Goal: Task Accomplishment & Management: Complete application form

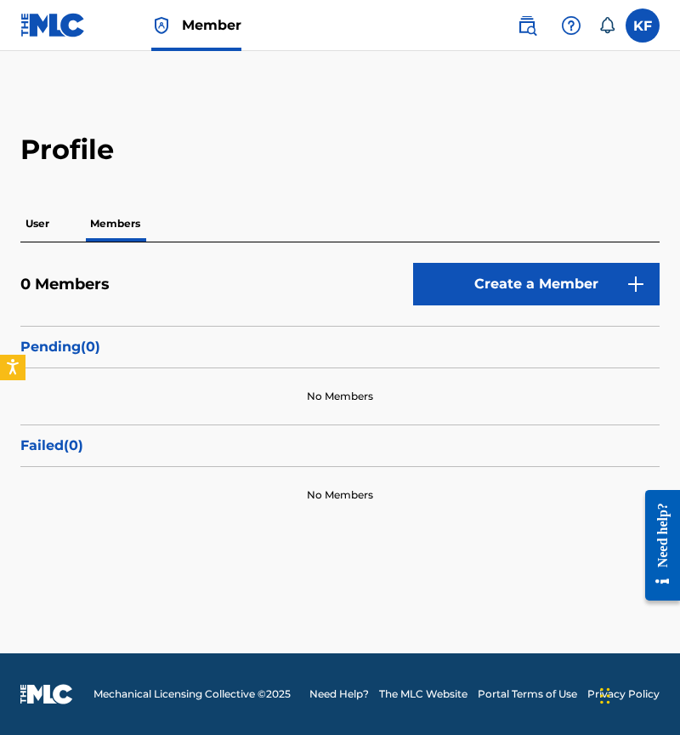
click at [54, 225] on p "User" at bounding box center [37, 224] width 34 height 36
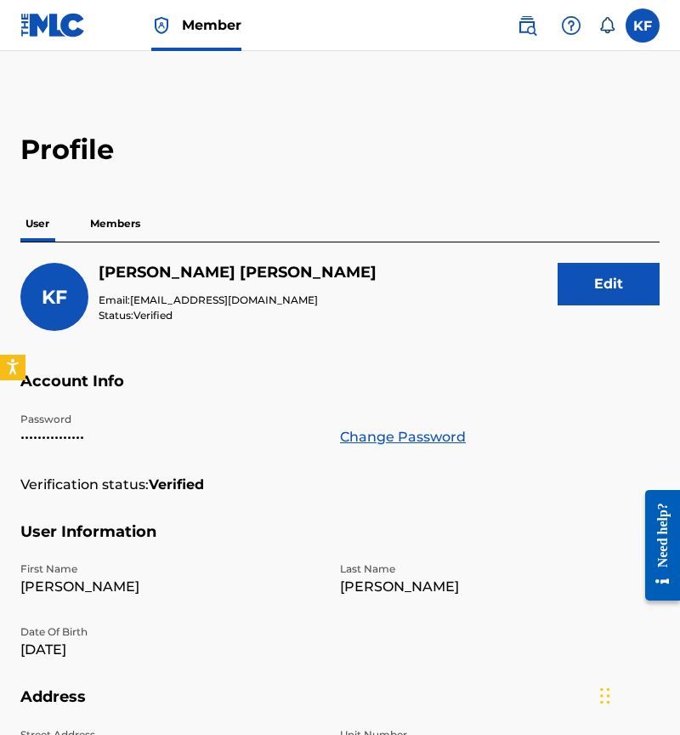
click at [106, 232] on p "Members" at bounding box center [115, 224] width 60 height 36
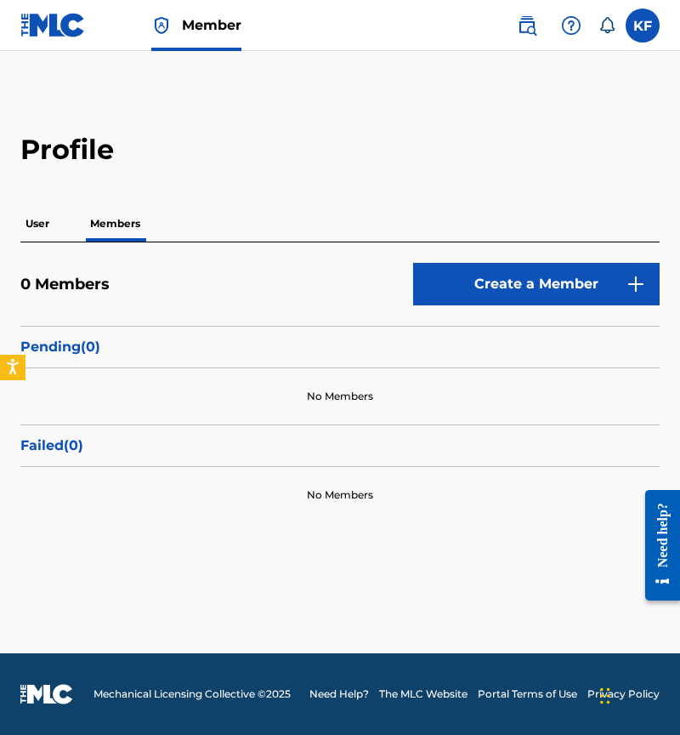
click at [72, 235] on div "User Members" at bounding box center [339, 224] width 639 height 36
click at [62, 230] on div "User Members" at bounding box center [339, 224] width 639 height 36
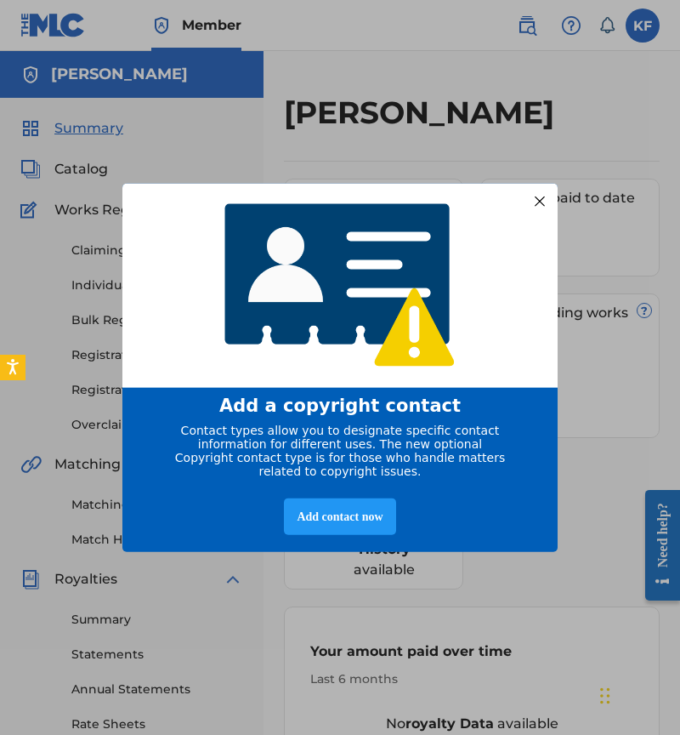
click at [636, 28] on div "Add a copyright contact Contact types allow you to designate specific contact i…" at bounding box center [340, 367] width 680 height 735
click at [540, 196] on div at bounding box center [540, 201] width 22 height 22
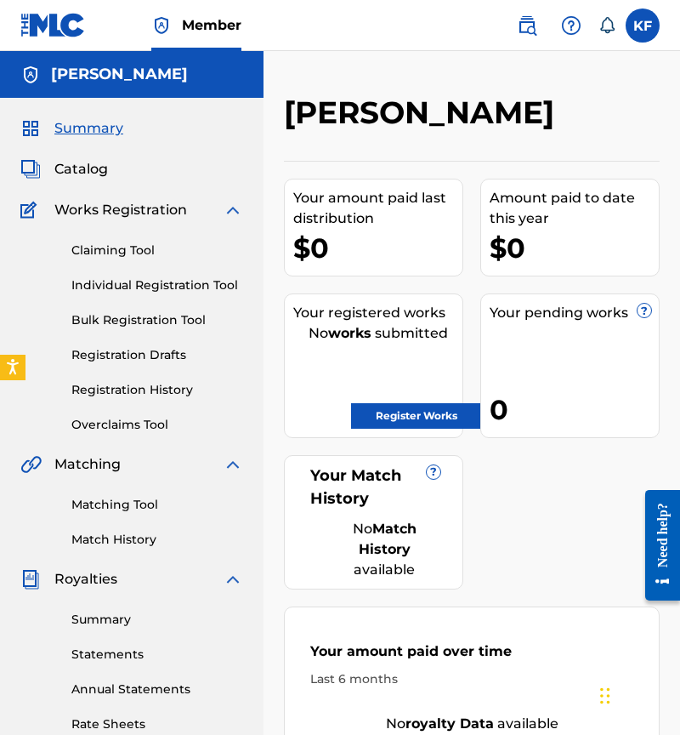
click at [644, 18] on label at bounding box center [643, 26] width 34 height 34
click at [643, 26] on input "KF Kai Fozouni kaifozouni@gmail.com Notification Preferences Profile Log out" at bounding box center [643, 26] width 0 height 0
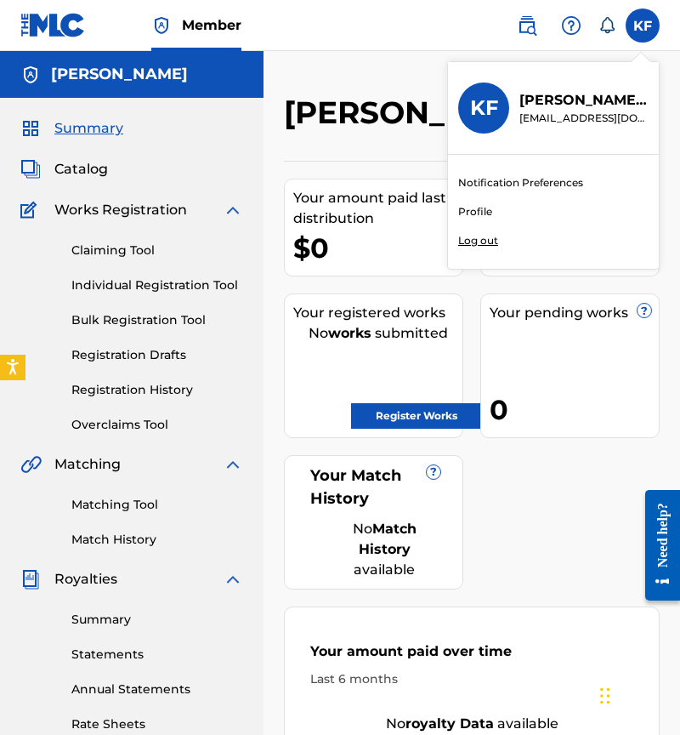
click at [471, 215] on link "Profile" at bounding box center [475, 211] width 34 height 15
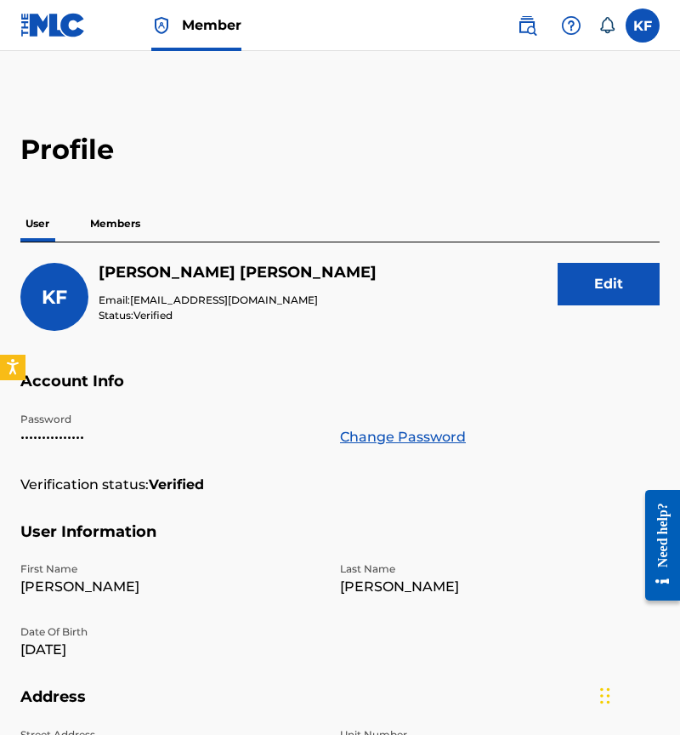
click at [131, 240] on p "Members" at bounding box center [115, 224] width 60 height 36
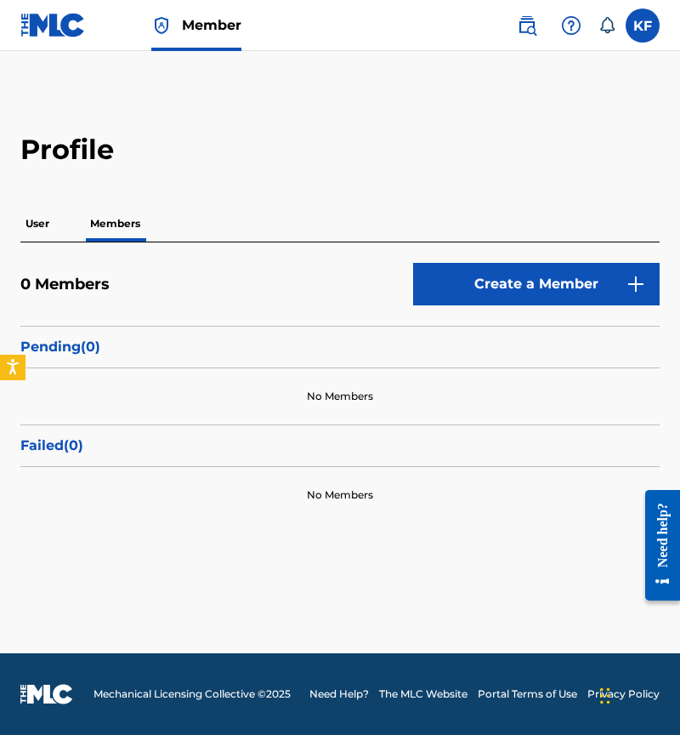
click at [58, 228] on div "User Members" at bounding box center [339, 224] width 639 height 36
click at [37, 230] on p "User" at bounding box center [37, 224] width 34 height 36
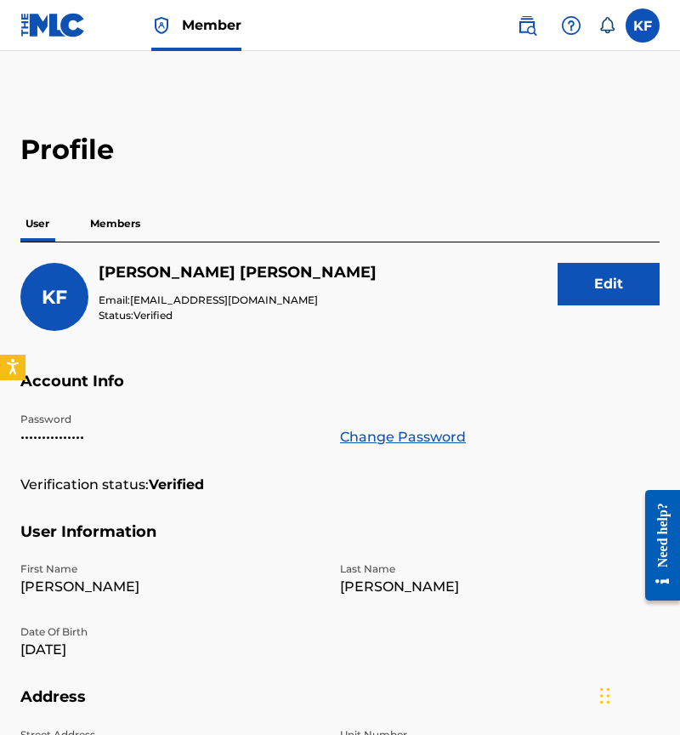
click at [70, 28] on img at bounding box center [52, 25] width 65 height 25
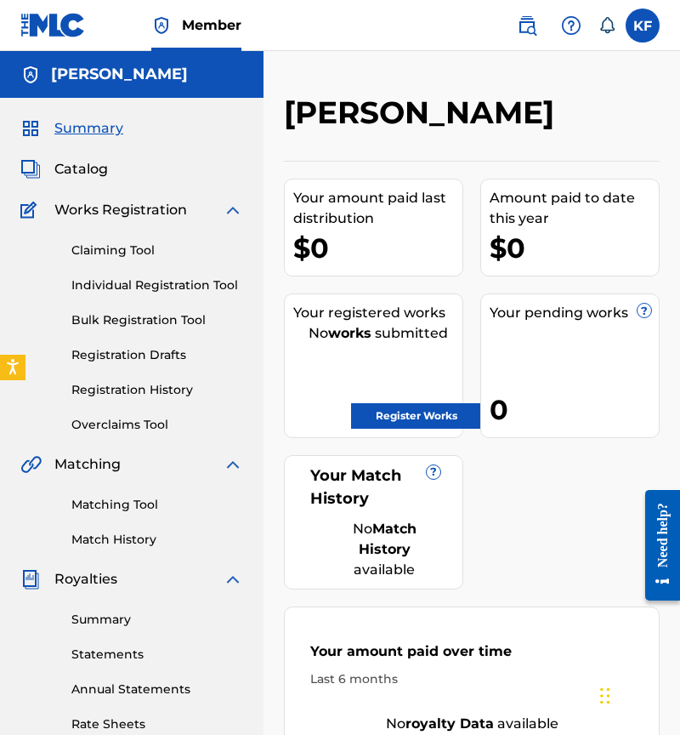
click at [91, 156] on div "Summary Catalog Works Registration Claiming Tool Individual Registration Tool B…" at bounding box center [132, 535] width 264 height 875
click at [105, 285] on link "Individual Registration Tool" at bounding box center [157, 285] width 172 height 18
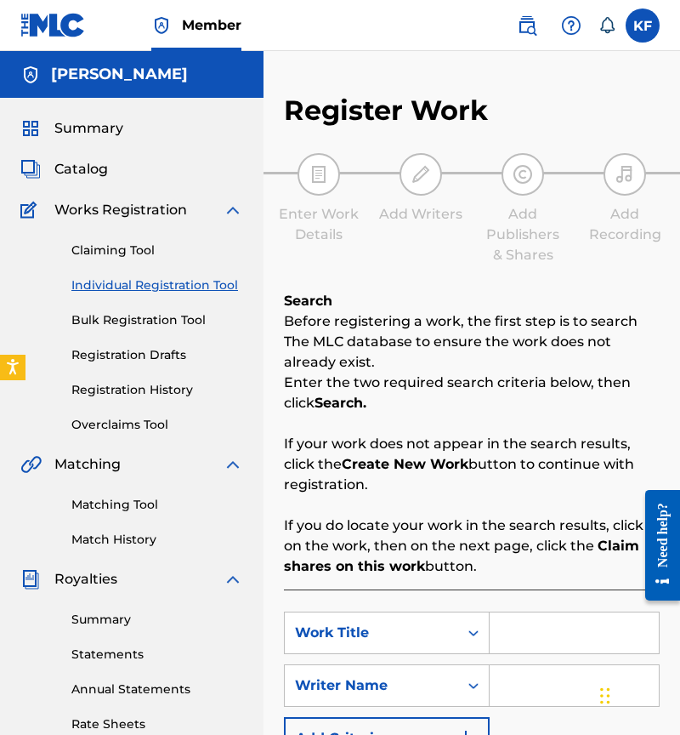
click at [536, 376] on p "Enter the two required search criteria below, then click Search." at bounding box center [472, 392] width 376 height 41
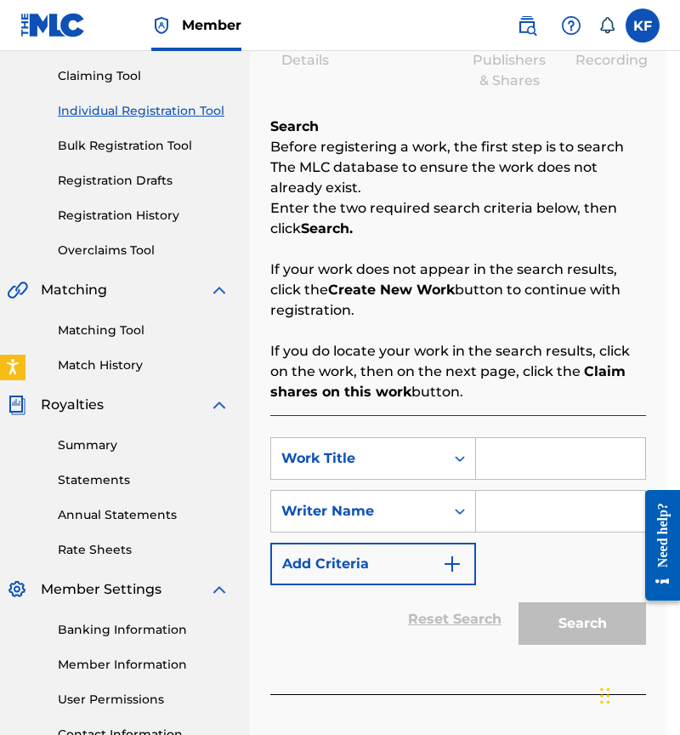
scroll to position [176, 14]
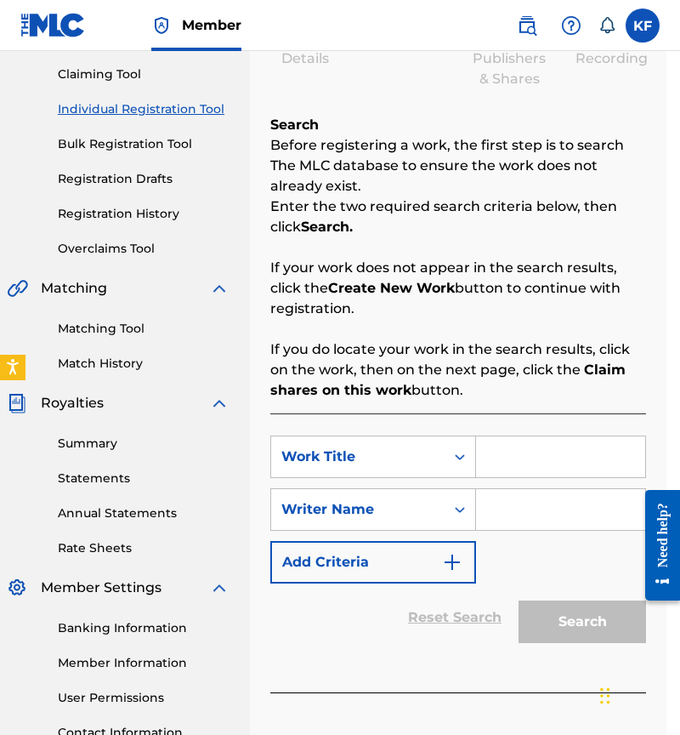
click at [521, 440] on input "Search Form" at bounding box center [560, 456] width 169 height 41
type input "My Bed"
click at [522, 505] on input "Search Form" at bounding box center [560, 509] width 169 height 41
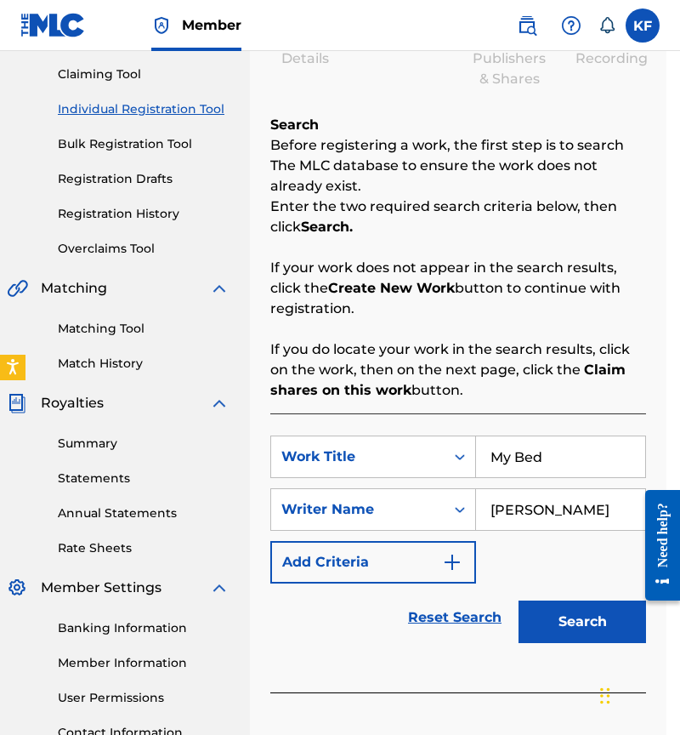
type input "[PERSON_NAME]"
click at [545, 617] on button "Search" at bounding box center [583, 621] width 128 height 43
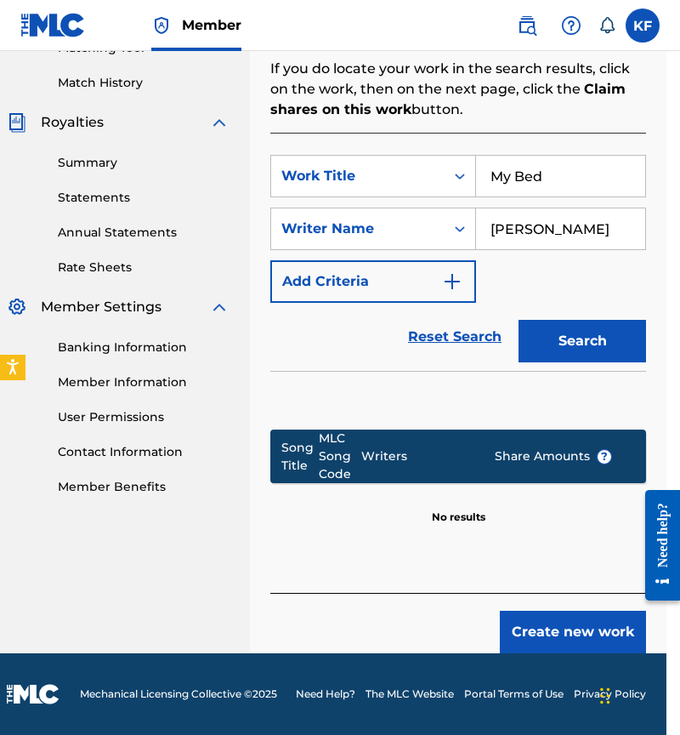
click at [557, 646] on button "Create new work" at bounding box center [573, 631] width 146 height 43
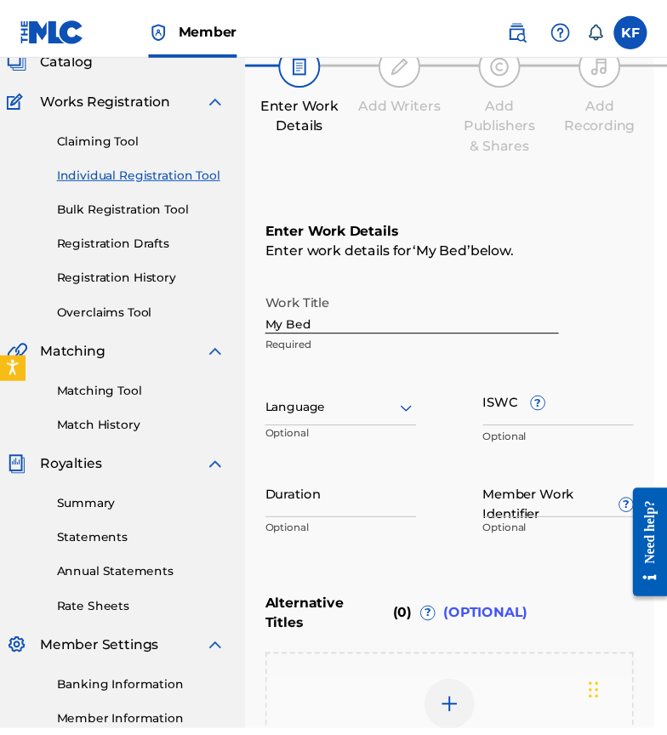
scroll to position [117, 14]
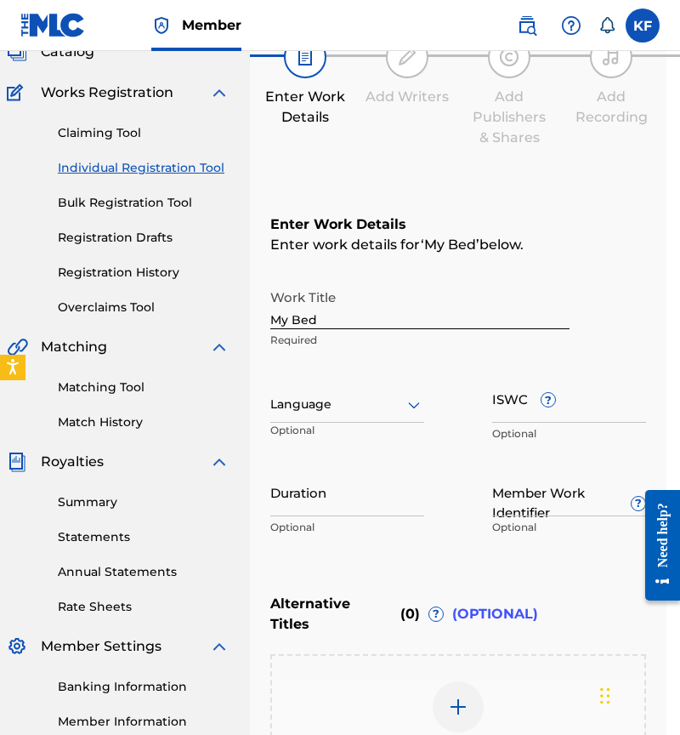
click at [369, 400] on div at bounding box center [347, 404] width 154 height 21
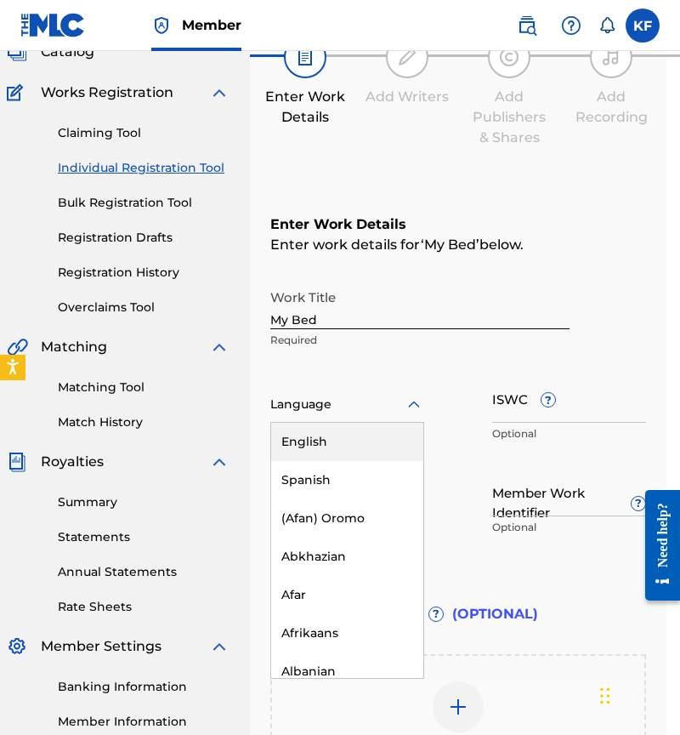
click at [356, 446] on div "English" at bounding box center [347, 442] width 152 height 38
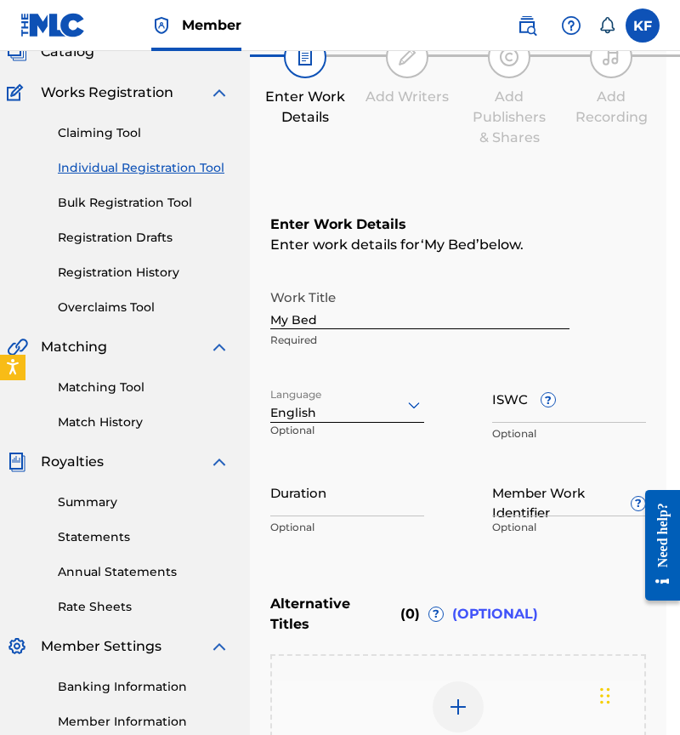
click at [504, 400] on input "ISWC ?" at bounding box center [569, 398] width 154 height 48
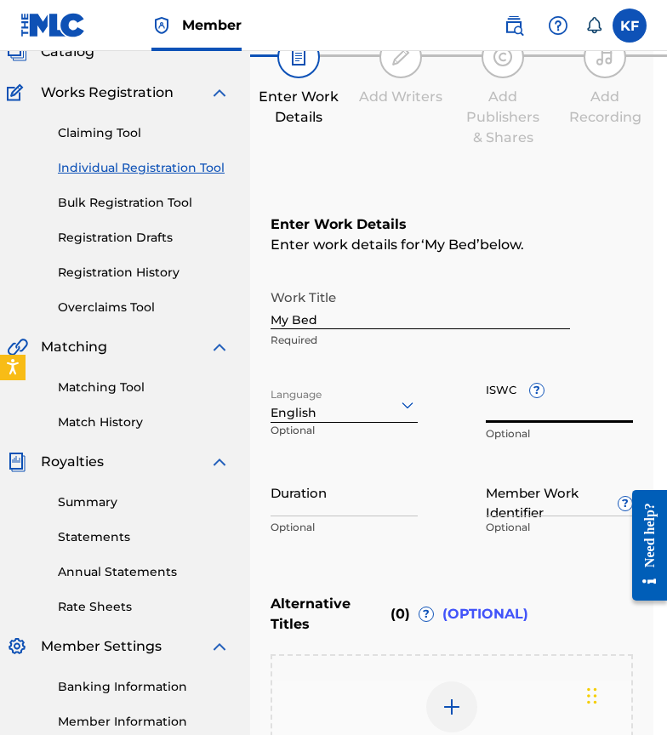
paste input "T-334.445.466-2"
type input "T-334.445.466-2"
click at [309, 514] on input "Duration" at bounding box center [343, 492] width 147 height 48
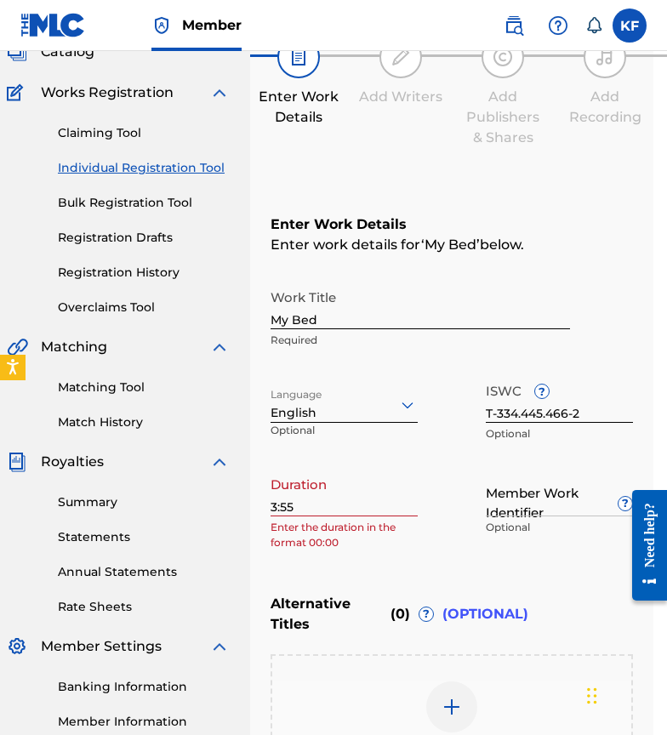
click at [268, 505] on div "Register Work Search Enter Work Details Add Writers Add Publishers & Shares Add…" at bounding box center [451, 429] width 403 height 906
click at [270, 505] on div "Register Work Search Enter Work Details Add Writers Add Publishers & Shares Add…" at bounding box center [451, 429] width 403 height 906
click at [270, 505] on input "3:55" at bounding box center [343, 492] width 147 height 48
type input "03:55"
click at [353, 557] on div "Enter Work Details Enter work details for ‘ My Bed ’ below. Work Title My Bed R…" at bounding box center [451, 379] width 362 height 412
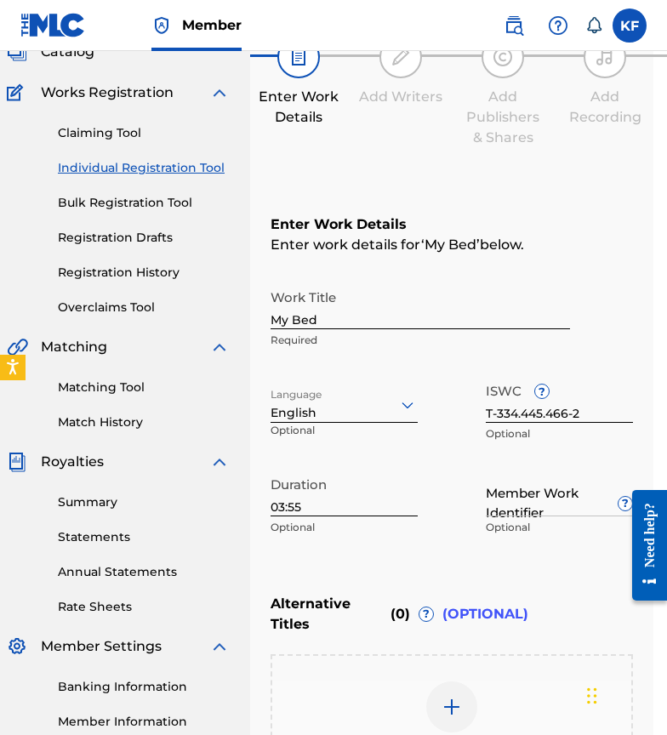
scroll to position [160, 14]
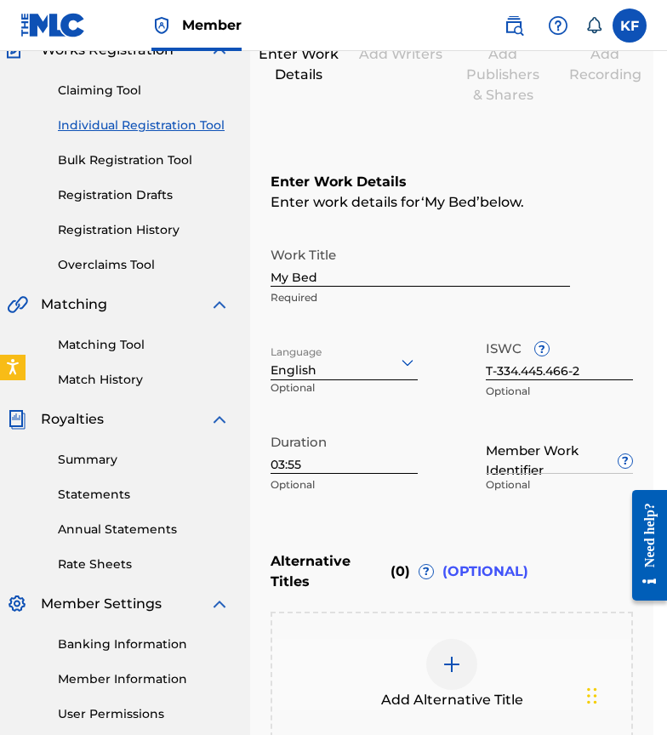
click at [553, 468] on input "Member Work Identifier ?" at bounding box center [558, 449] width 147 height 48
click at [598, 531] on div "Enter Work Details Enter work details for ‘ My Bed ’ below. Work Title My Bed R…" at bounding box center [451, 337] width 362 height 412
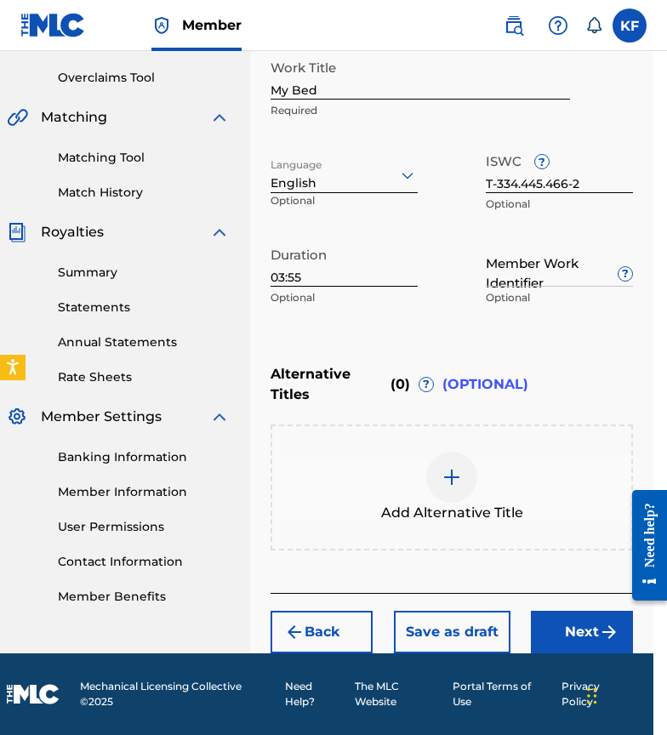
scroll to position [347, 14]
click at [555, 633] on button "Next" at bounding box center [582, 631] width 102 height 43
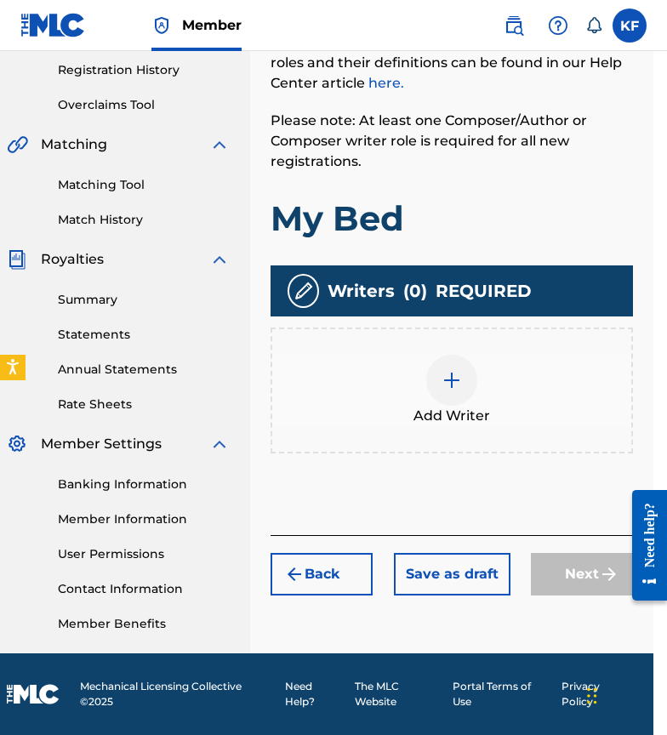
click at [451, 373] on img at bounding box center [451, 380] width 20 height 20
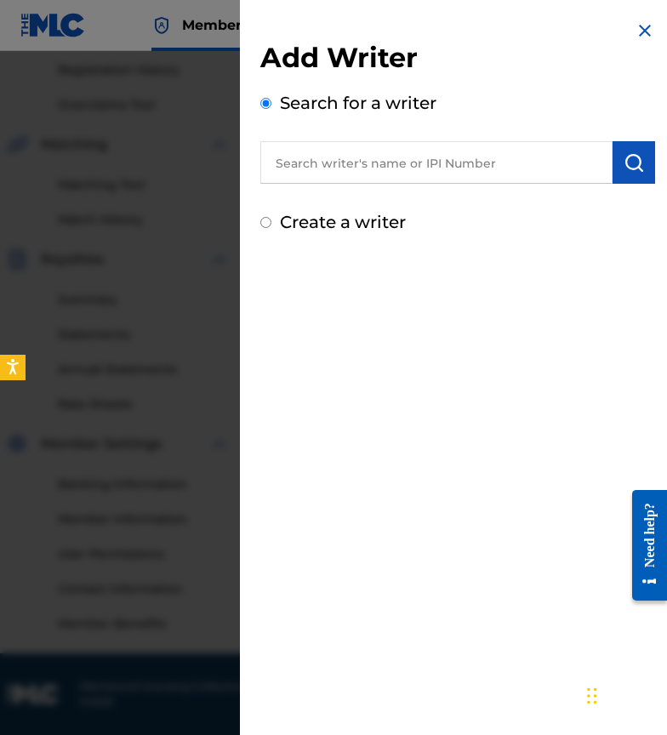
click at [364, 162] on input "text" at bounding box center [436, 162] width 352 height 43
type input "[PERSON_NAME]"
click at [385, 292] on div "Add Writer Search for a writer Kai Fozouni Create a writer" at bounding box center [457, 367] width 435 height 735
click at [582, 162] on img at bounding box center [592, 161] width 20 height 20
click at [373, 179] on input "text" at bounding box center [436, 162] width 352 height 43
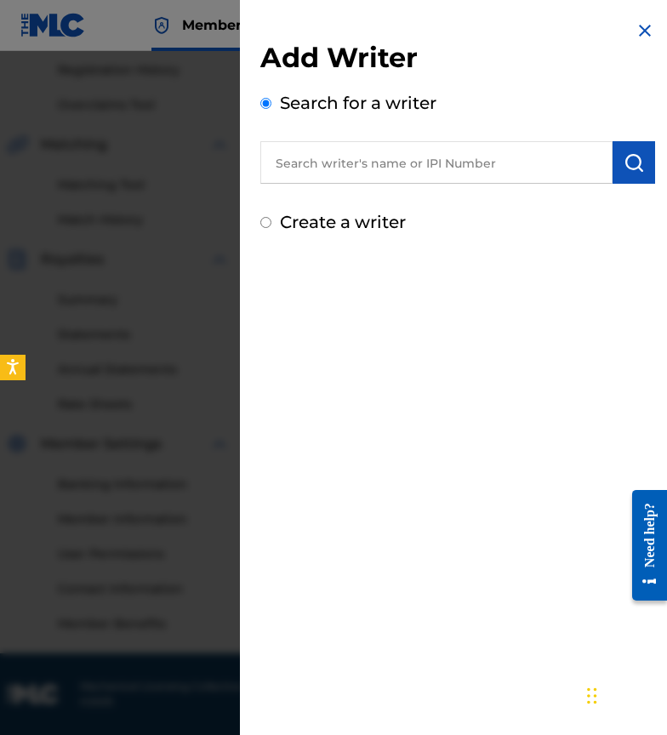
paste input "01273281653"
type input "01273281653"
click at [612, 153] on button "submit" at bounding box center [633, 162] width 43 height 43
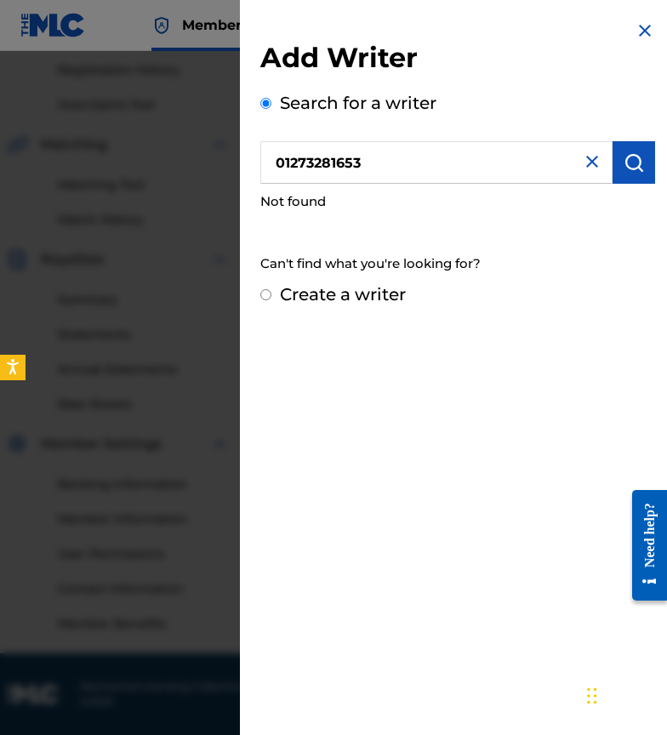
click at [266, 298] on input "Create a writer" at bounding box center [265, 294] width 11 height 11
radio input "false"
radio input "true"
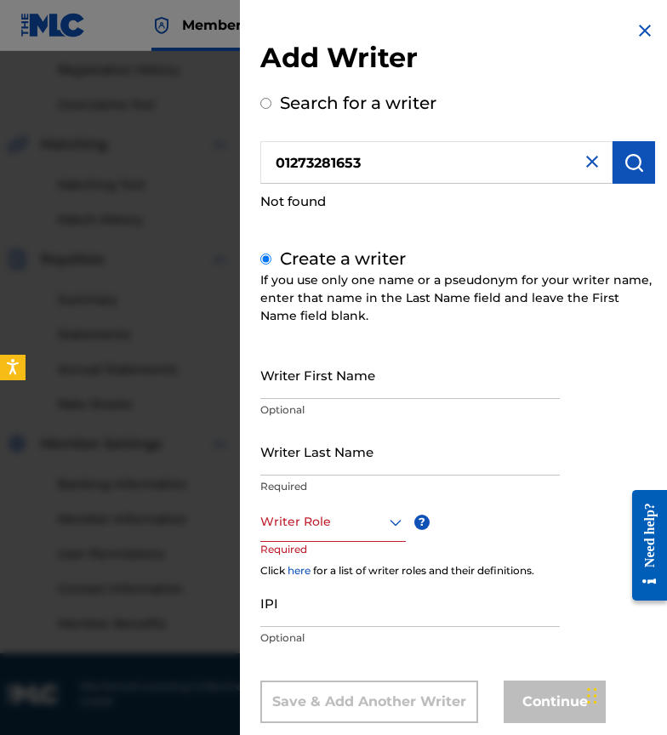
click at [321, 389] on input "Writer First Name" at bounding box center [409, 374] width 299 height 48
type input "Ka"
click at [315, 460] on input "Writer Last Name" at bounding box center [409, 451] width 299 height 48
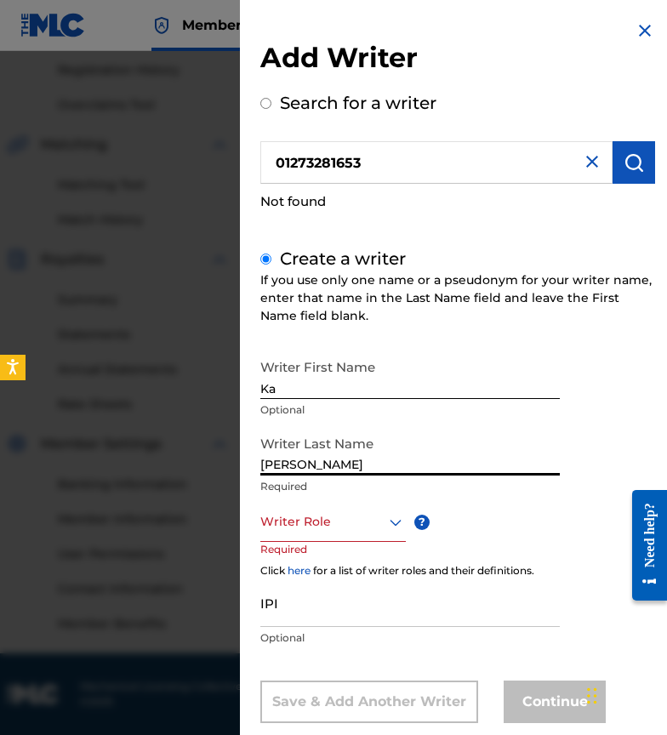
type input "[PERSON_NAME]"
click at [285, 530] on div "Writer Role" at bounding box center [332, 522] width 145 height 38
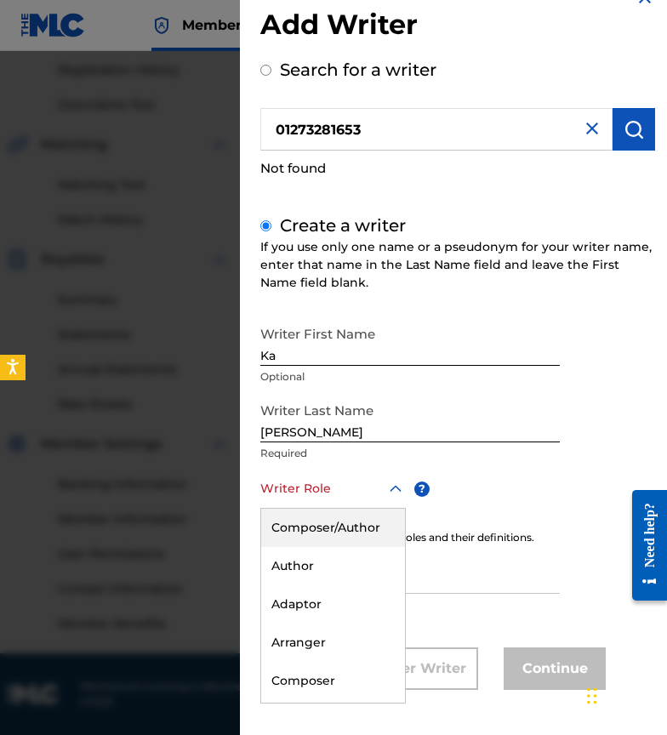
click at [320, 530] on div "Composer/Author" at bounding box center [333, 527] width 144 height 38
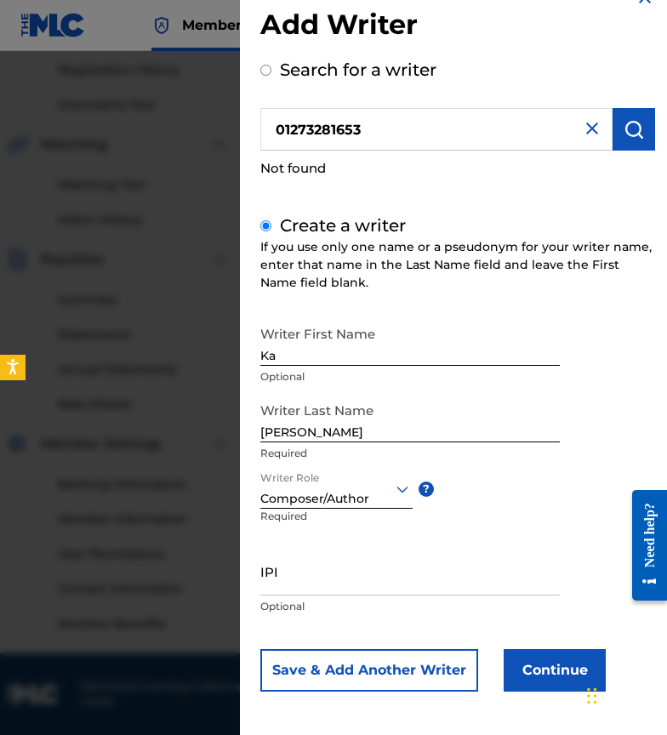
click at [313, 576] on input "IPI" at bounding box center [409, 571] width 299 height 48
paste input "01273281653"
type input "01273281653"
click at [559, 678] on button "Continue" at bounding box center [554, 670] width 102 height 43
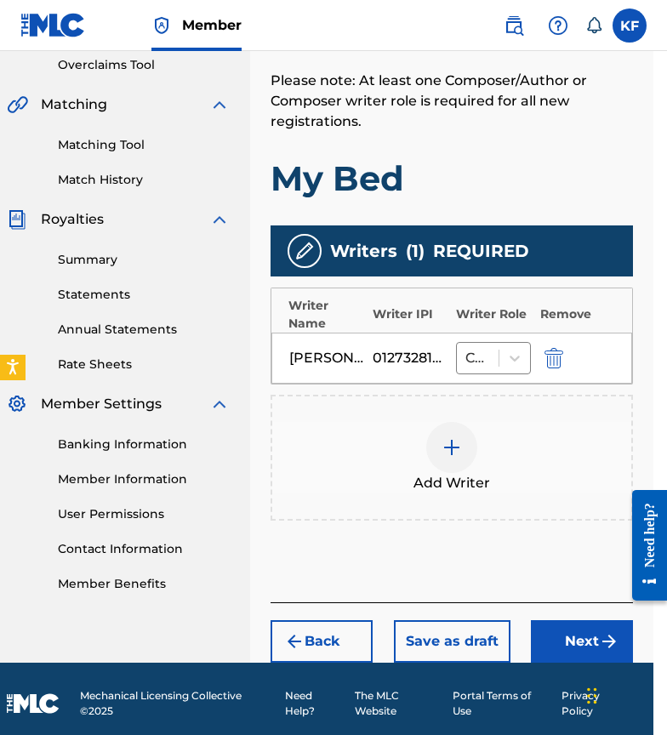
scroll to position [368, 14]
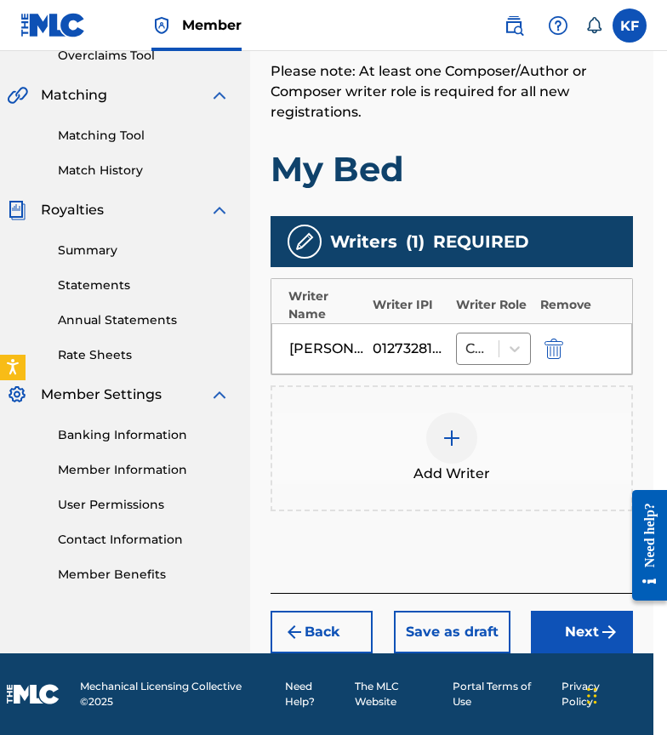
click at [560, 632] on button "Next" at bounding box center [582, 631] width 102 height 43
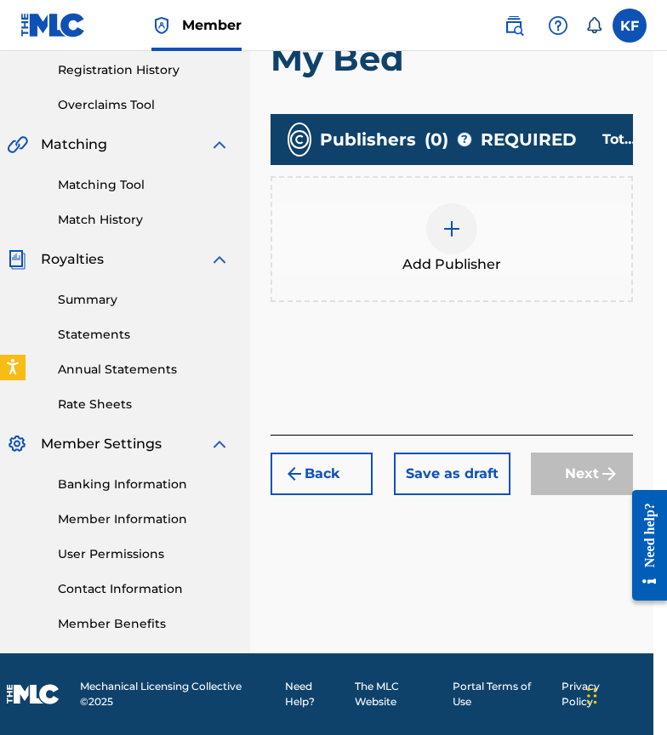
scroll to position [260, 14]
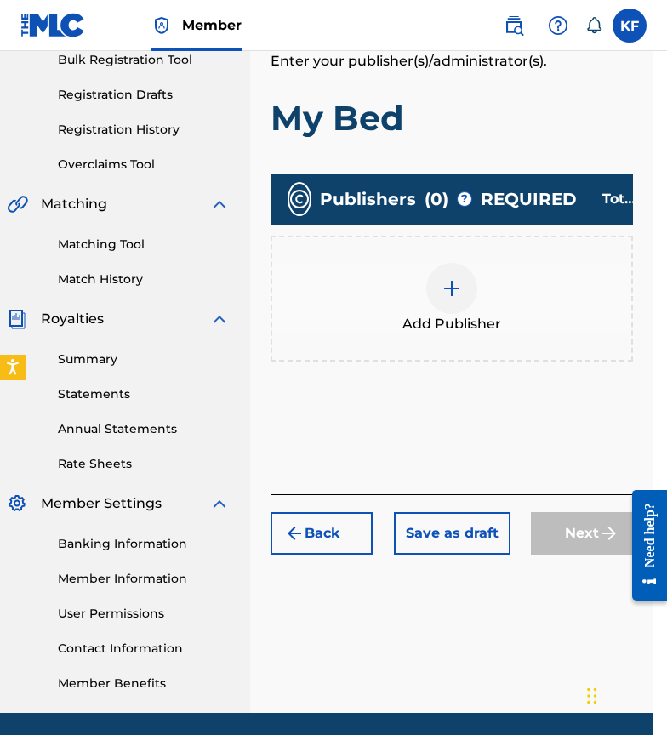
click at [439, 309] on div at bounding box center [451, 288] width 51 height 51
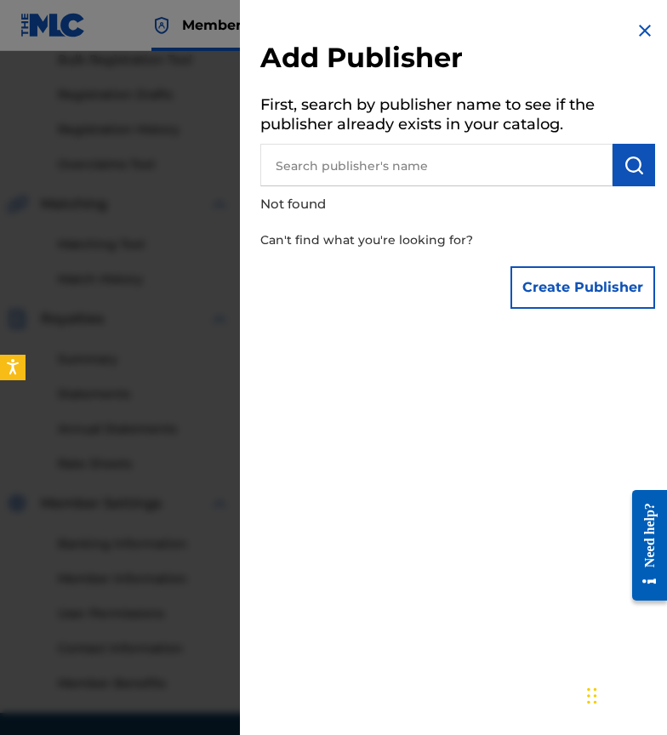
click at [394, 179] on input "text" at bounding box center [436, 165] width 352 height 43
click at [524, 288] on button "Create Publisher" at bounding box center [582, 287] width 145 height 43
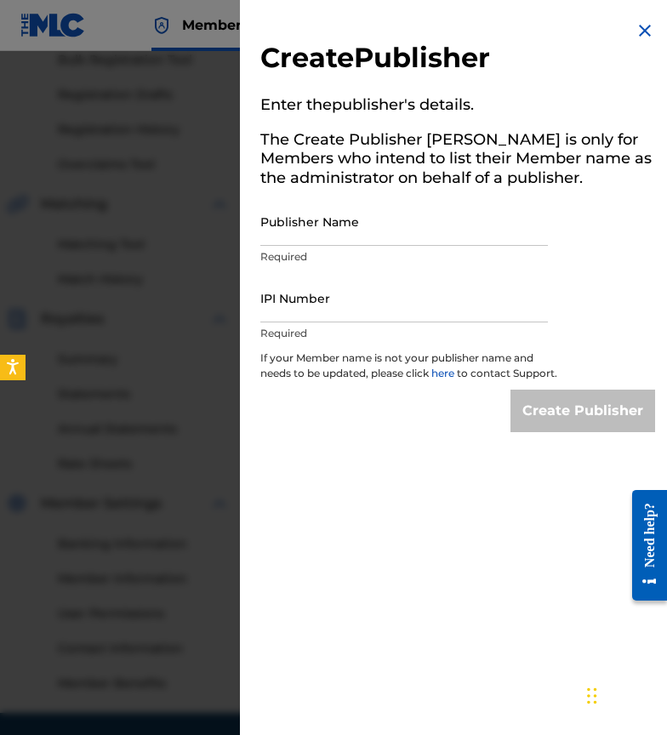
click at [313, 224] on input "Publisher Name" at bounding box center [403, 221] width 287 height 48
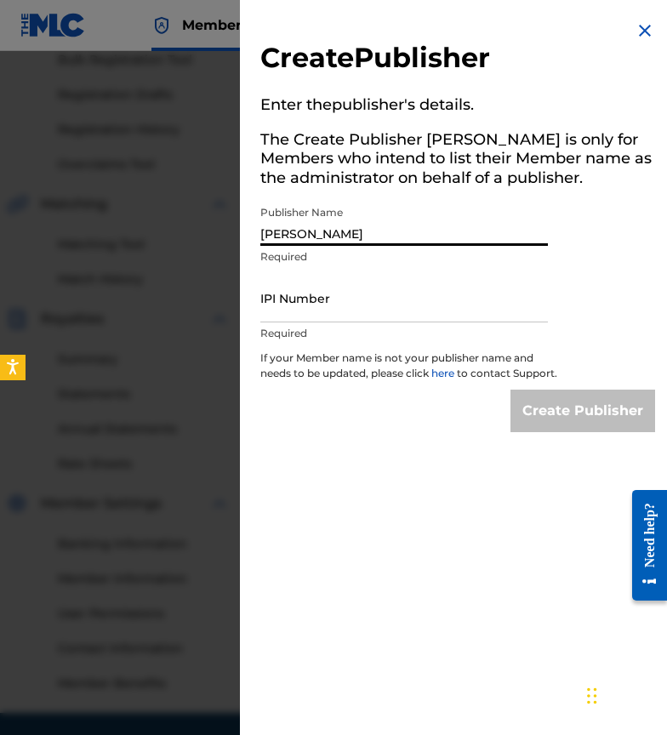
type input "[PERSON_NAME]"
click at [298, 275] on input "IPI Number" at bounding box center [403, 298] width 287 height 48
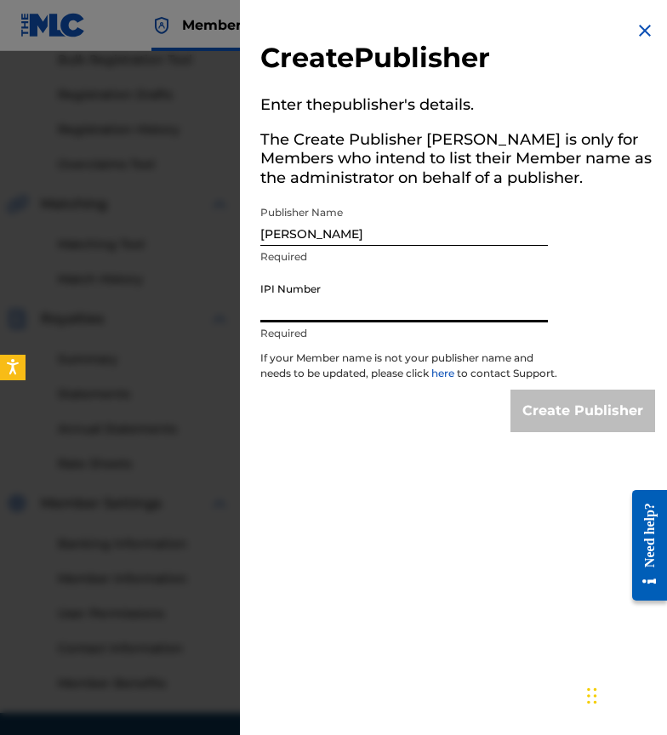
paste input "01273281653"
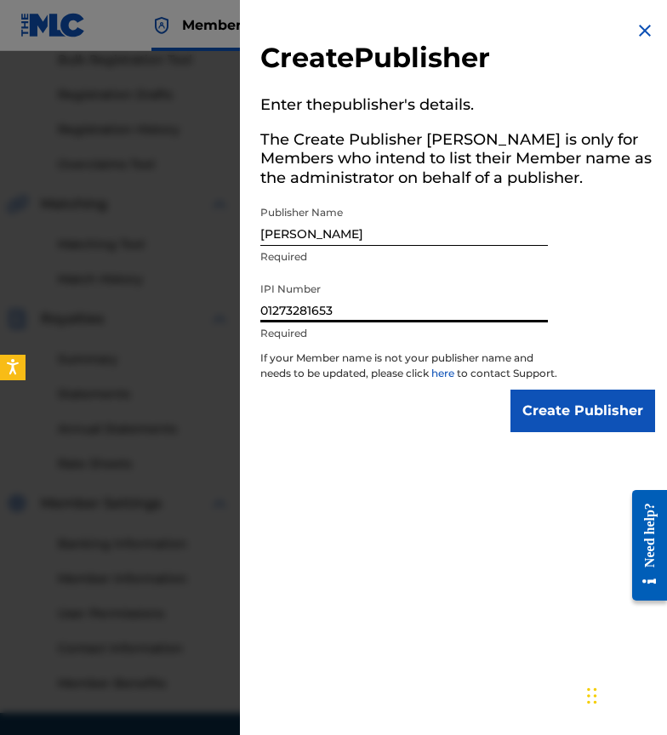
type input "01273281653"
click at [617, 432] on input "Create Publisher" at bounding box center [582, 410] width 145 height 43
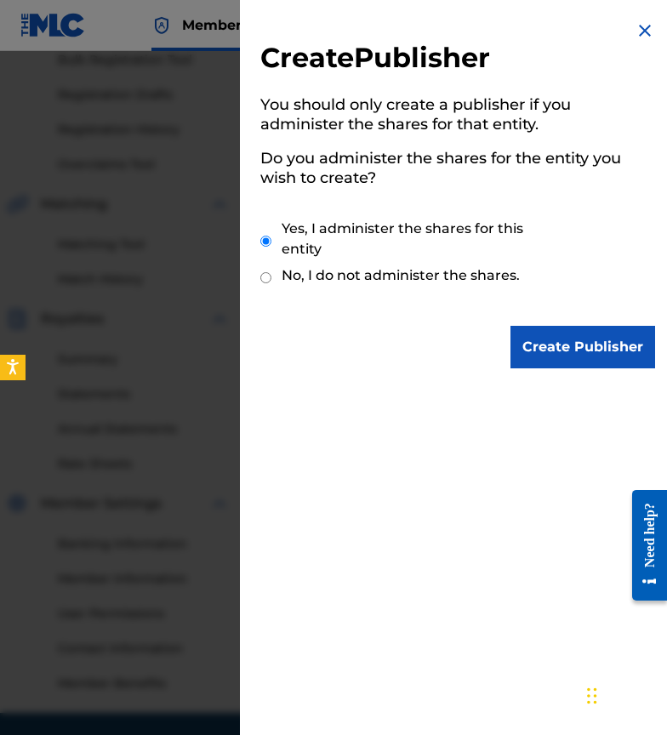
click at [549, 354] on input "Create Publisher" at bounding box center [582, 347] width 145 height 43
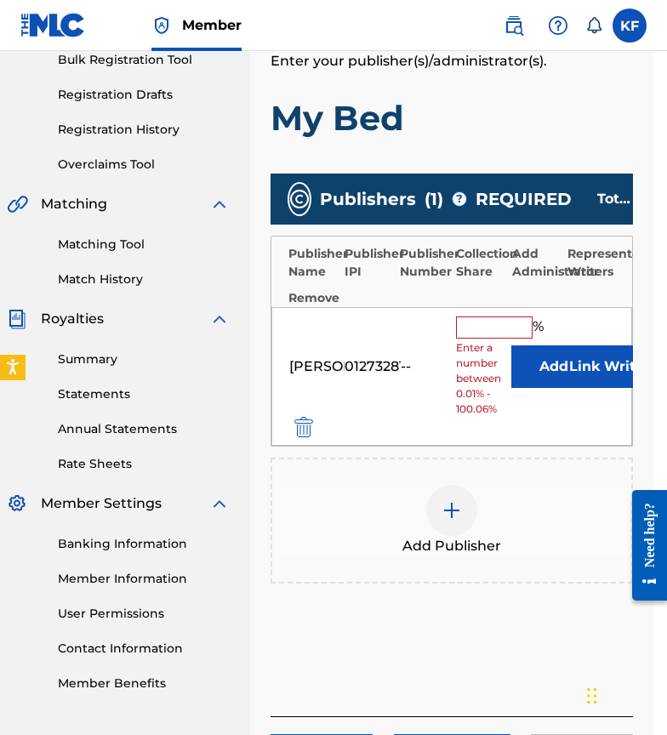
click at [477, 324] on input "text" at bounding box center [494, 327] width 77 height 22
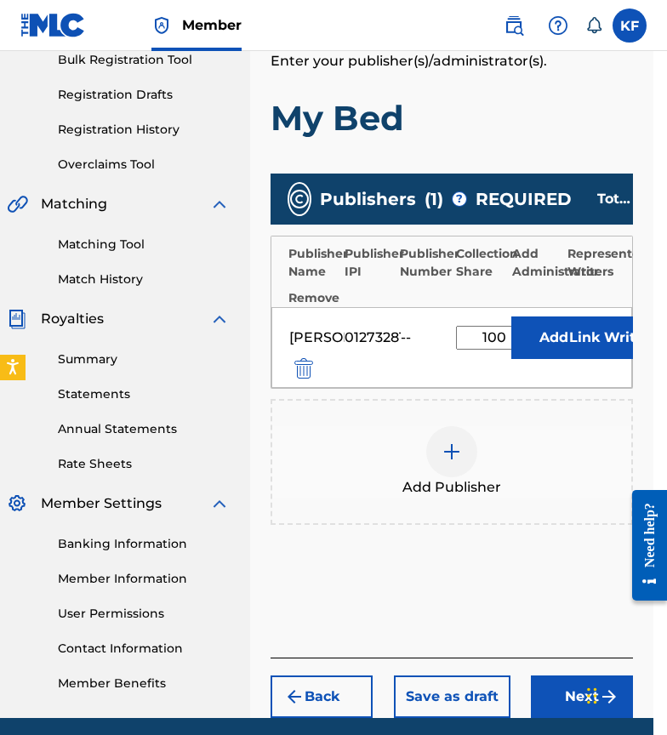
type input "100"
click at [481, 558] on div "Publishers ( 1 ) ? REQUIRED Total shares: 100 % Publisher Name Publisher IPI Pu…" at bounding box center [451, 373] width 362 height 417
click at [363, 337] on div "01273281653" at bounding box center [382, 337] width 77 height 20
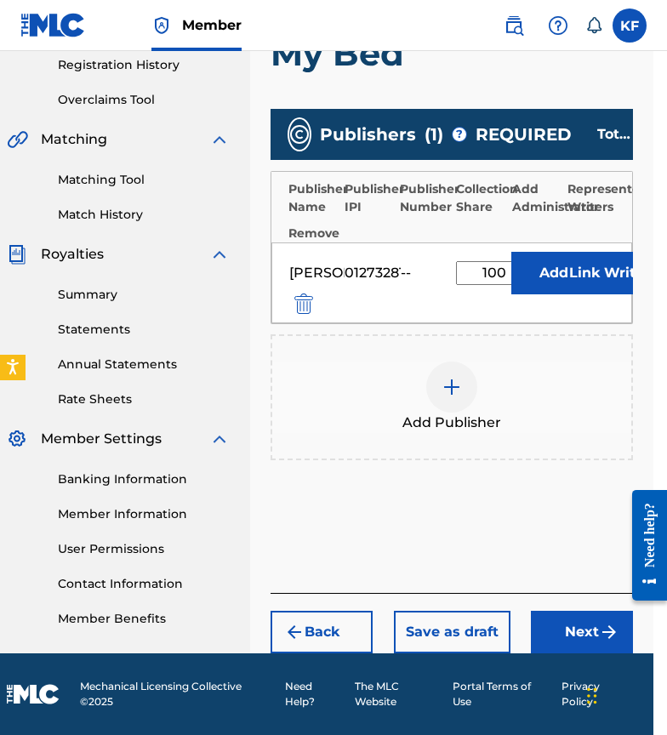
click at [548, 629] on button "Next" at bounding box center [582, 631] width 102 height 43
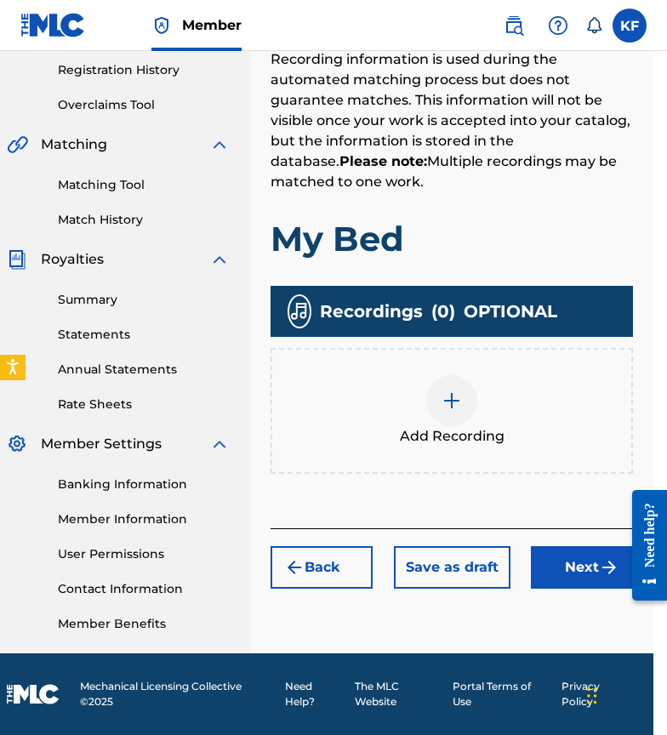
click at [451, 387] on div at bounding box center [451, 400] width 51 height 51
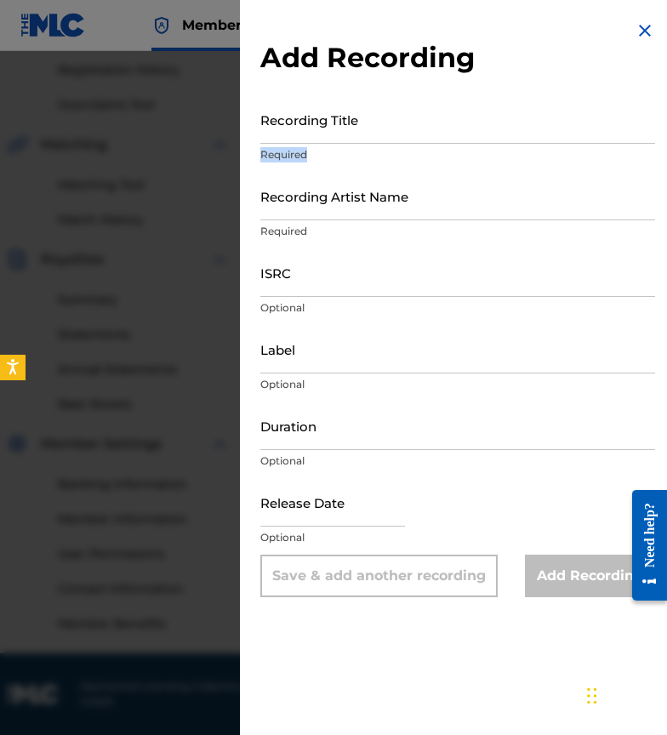
click at [354, 146] on div "Recording Title Required" at bounding box center [457, 133] width 394 height 77
click at [354, 136] on input "Recording Title" at bounding box center [457, 119] width 394 height 48
type input "My Bed"
click at [366, 215] on input "Recording Artist Name" at bounding box center [457, 196] width 394 height 48
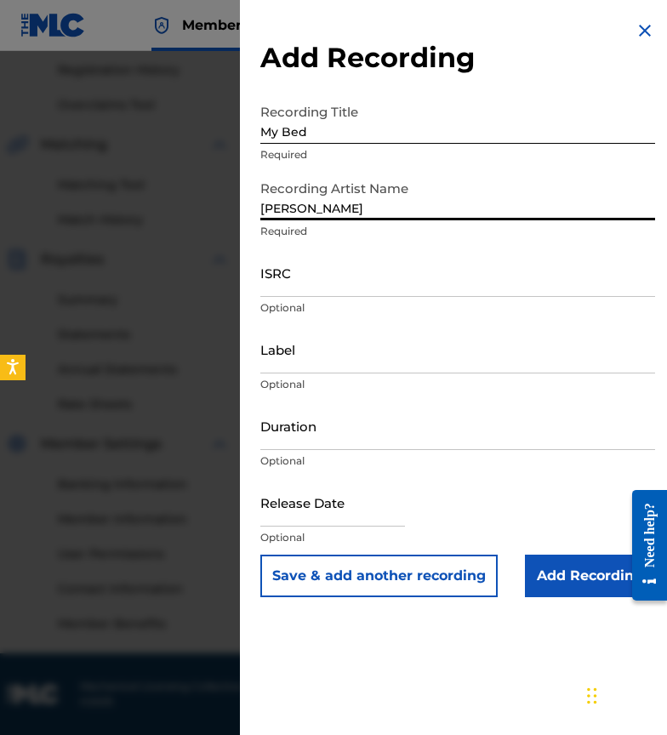
type input "[PERSON_NAME]"
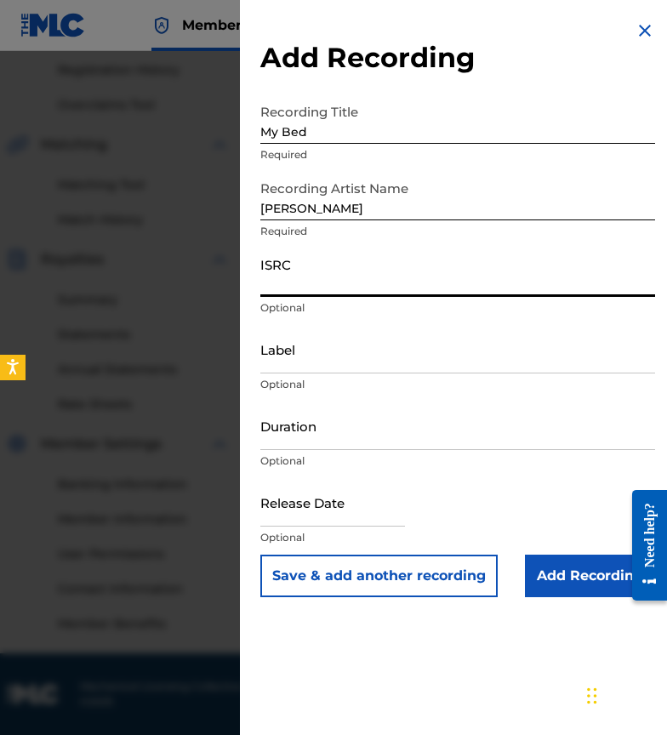
click at [334, 291] on input "ISRC" at bounding box center [457, 272] width 394 height 48
paste input "QZWFN2508698"
type input "QZWFN2508698"
click at [299, 371] on input "Label" at bounding box center [457, 349] width 394 height 48
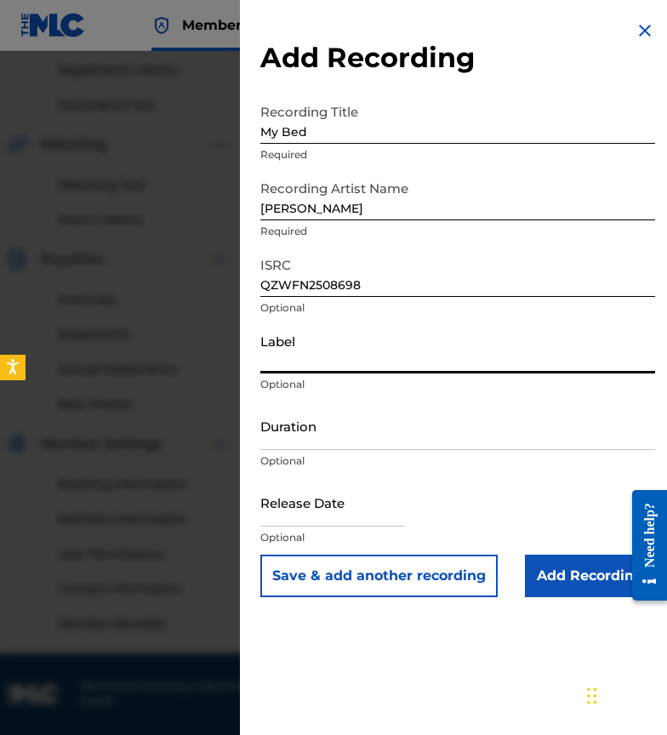
click at [300, 426] on input "Duration" at bounding box center [457, 425] width 394 height 48
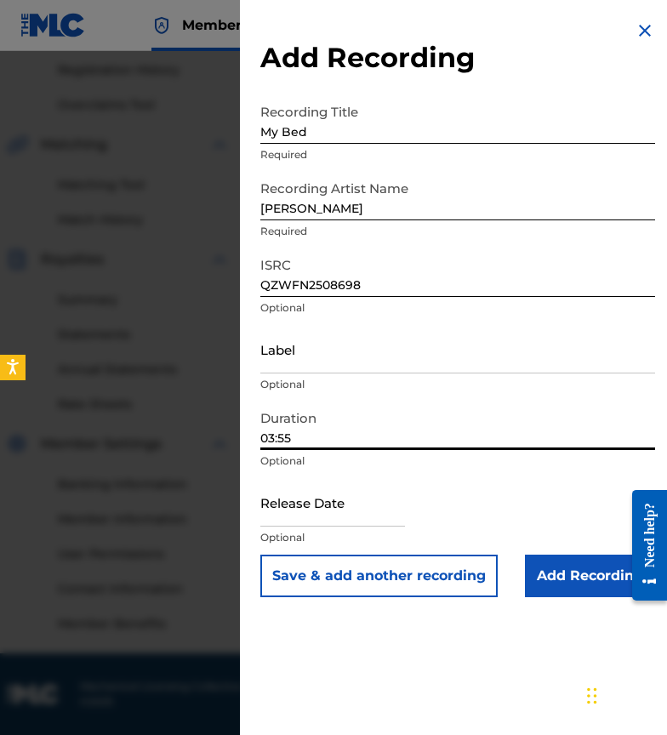
type input "03:55"
click at [314, 506] on input "text" at bounding box center [332, 502] width 145 height 48
select select "7"
select select "2025"
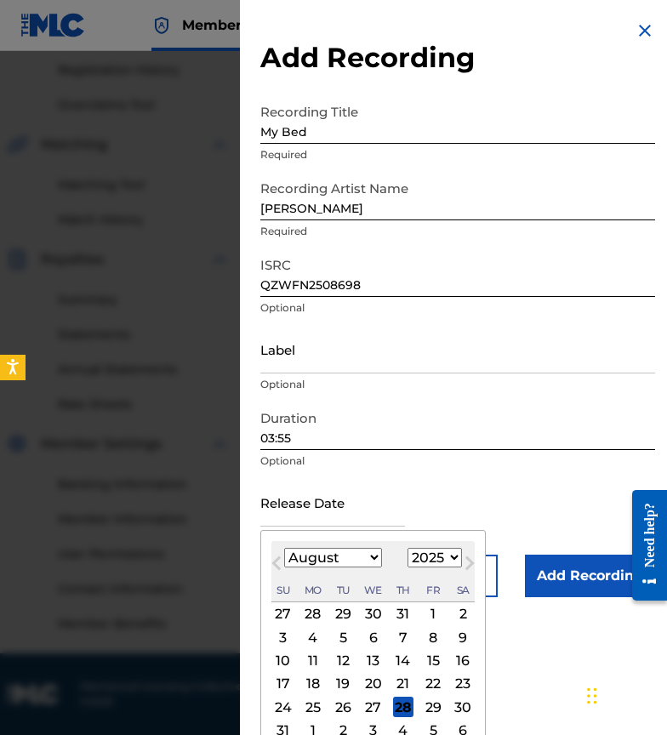
click at [423, 642] on div "8" at bounding box center [433, 637] width 20 height 20
type input "August 8 2025"
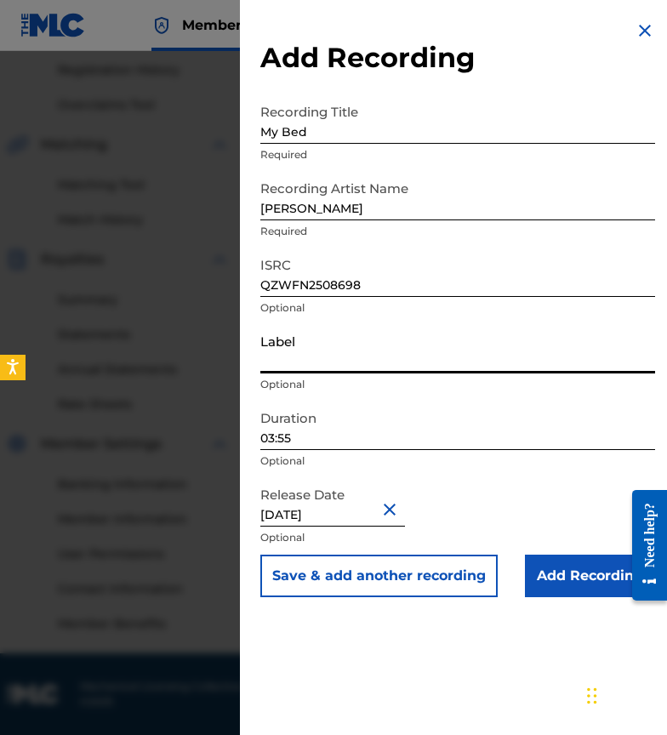
click at [346, 355] on input "Label" at bounding box center [457, 349] width 394 height 48
type input "[PERSON_NAME]"
click at [525, 560] on input "Add Recording" at bounding box center [590, 575] width 130 height 43
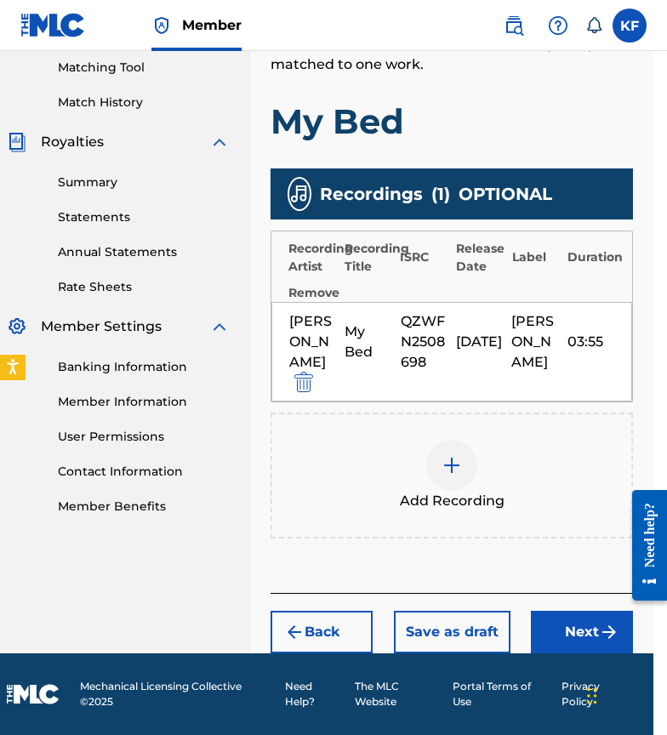
click at [567, 631] on button "Next" at bounding box center [582, 631] width 102 height 43
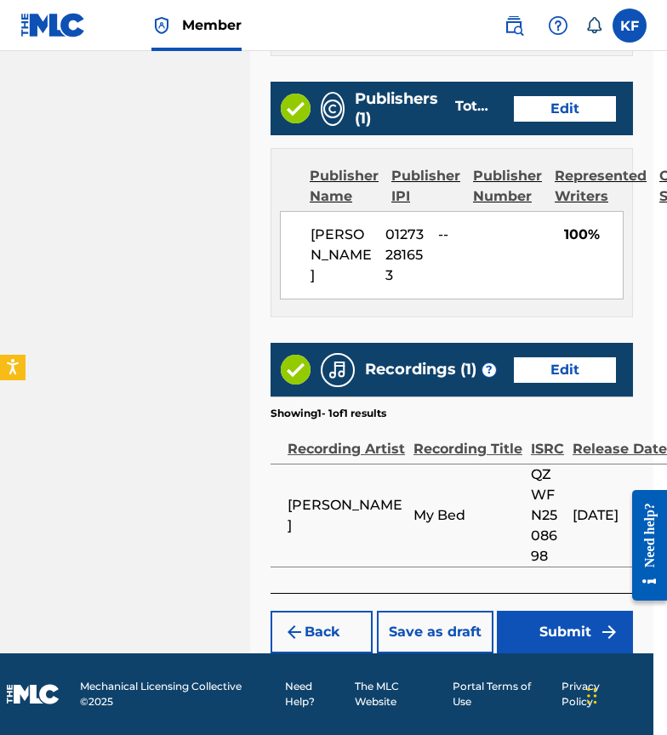
scroll to position [936, 14]
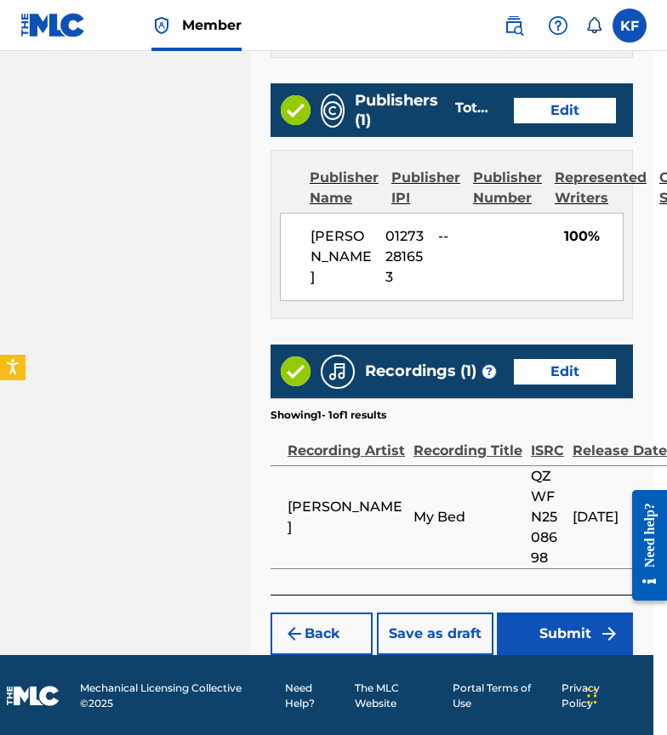
click at [543, 630] on button "Submit" at bounding box center [565, 633] width 136 height 43
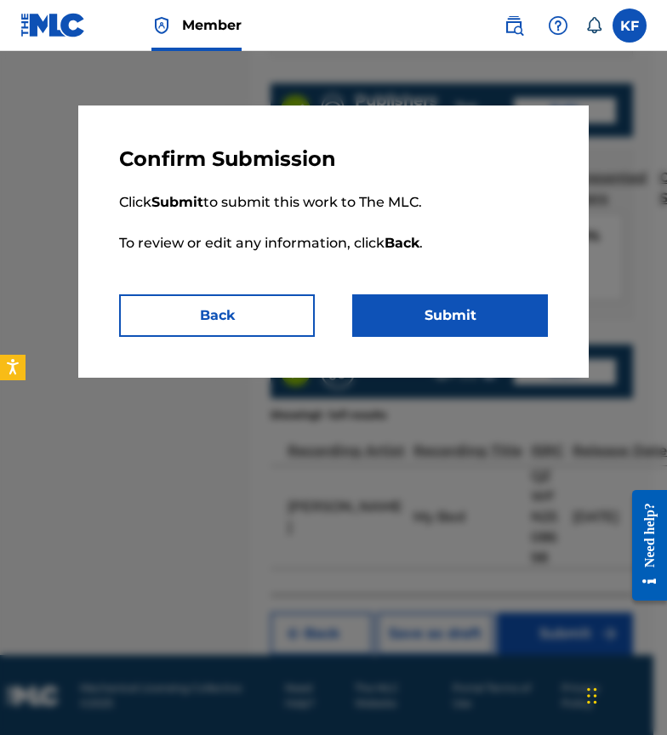
click at [412, 318] on button "Submit" at bounding box center [450, 315] width 196 height 43
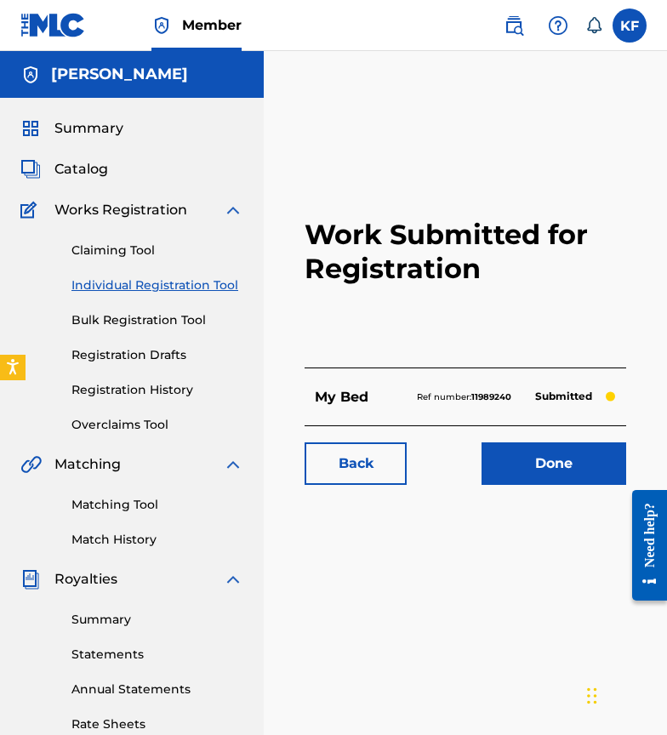
click at [491, 446] on link "Done" at bounding box center [553, 463] width 145 height 43
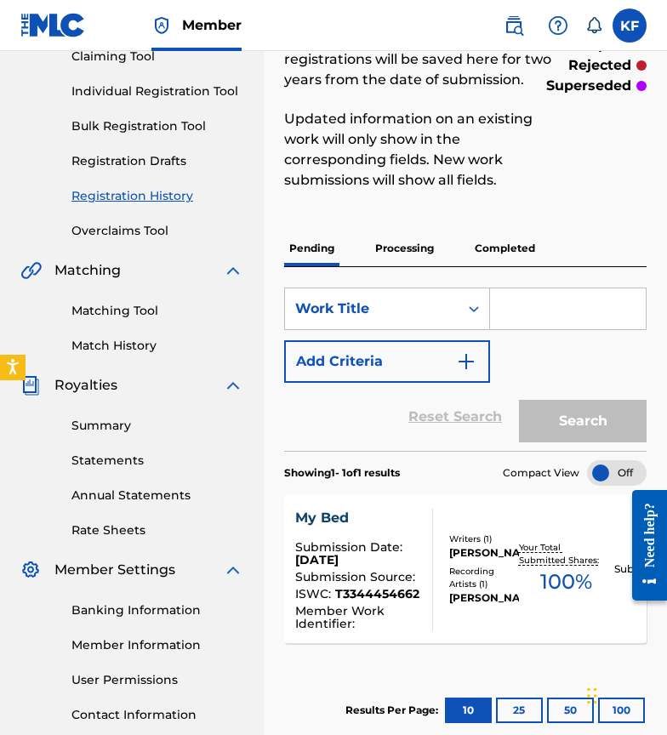
scroll to position [109, 0]
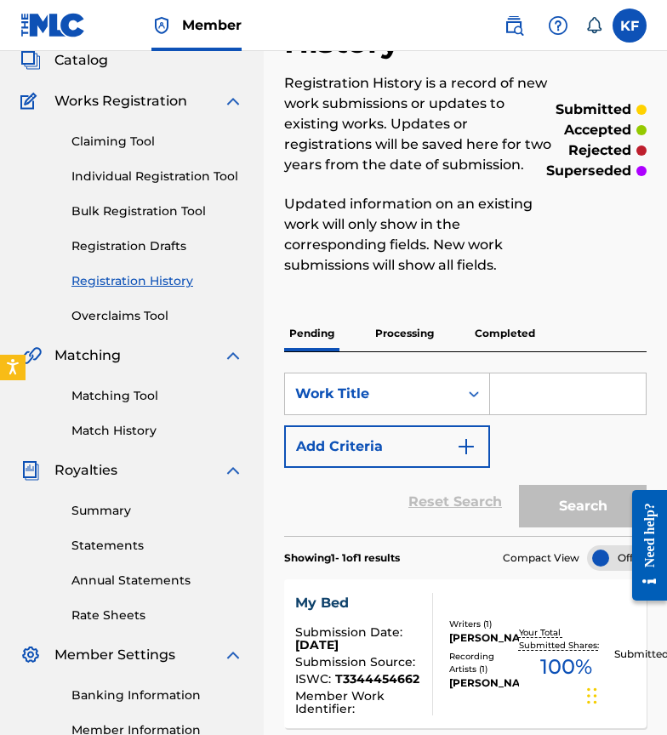
click at [542, 386] on input "Search Form" at bounding box center [568, 393] width 156 height 41
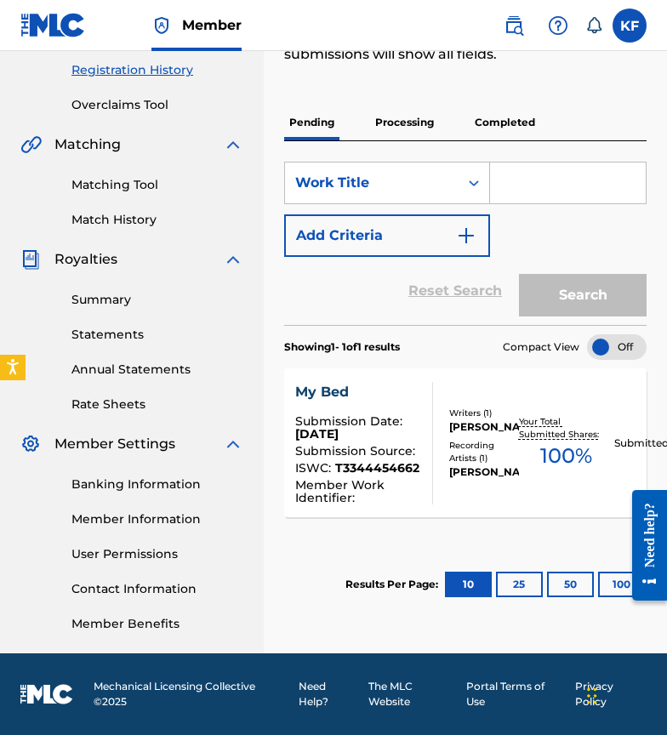
scroll to position [320, 0]
click at [565, 550] on div "Results Per Page: 10 25 50 100" at bounding box center [495, 584] width 301 height 80
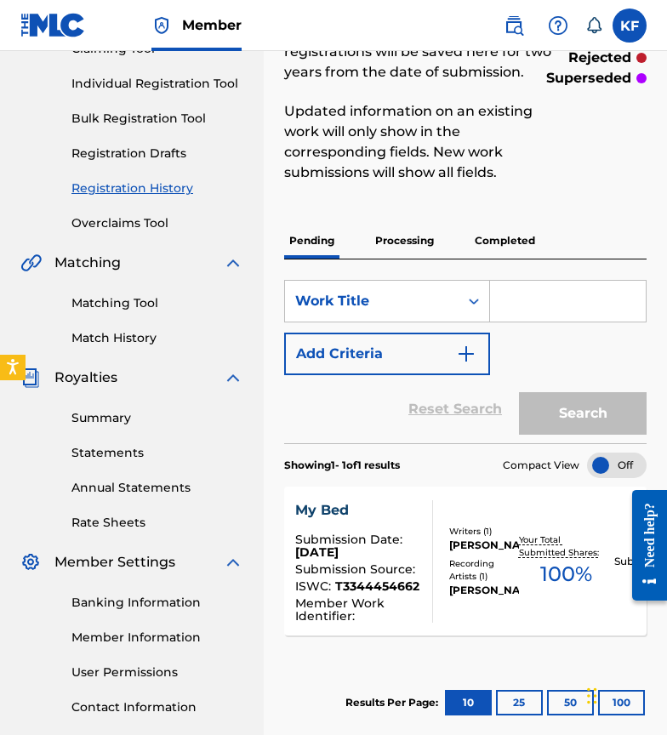
scroll to position [184, 0]
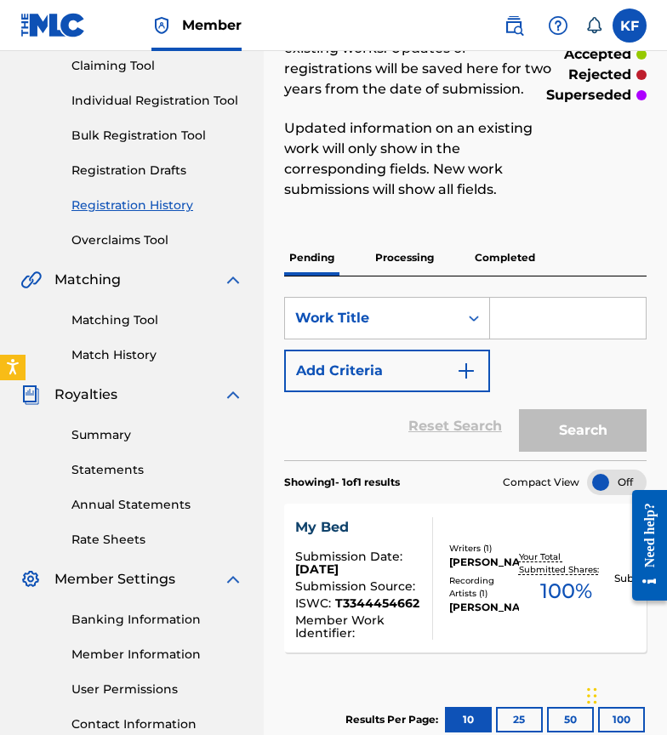
click at [510, 309] on input "Search Form" at bounding box center [568, 318] width 156 height 41
click at [418, 254] on p "Processing" at bounding box center [404, 258] width 69 height 36
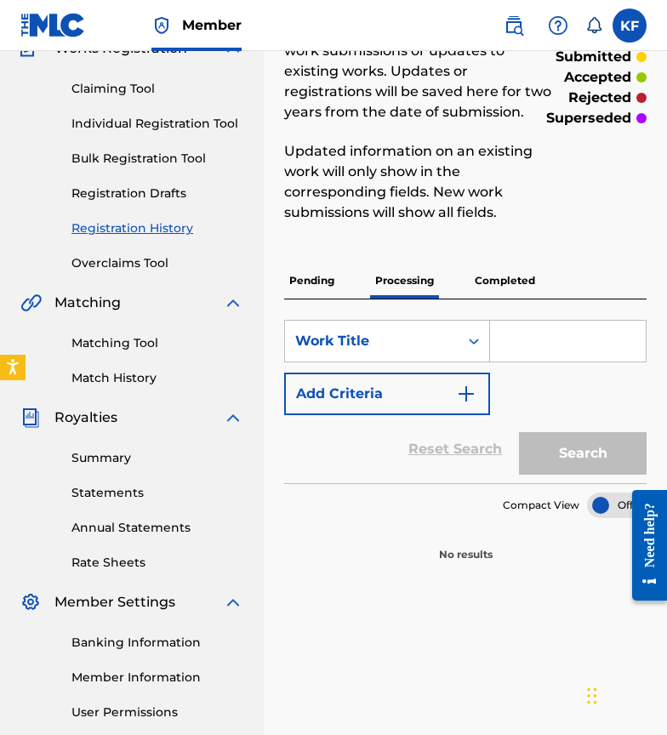
scroll to position [164, 0]
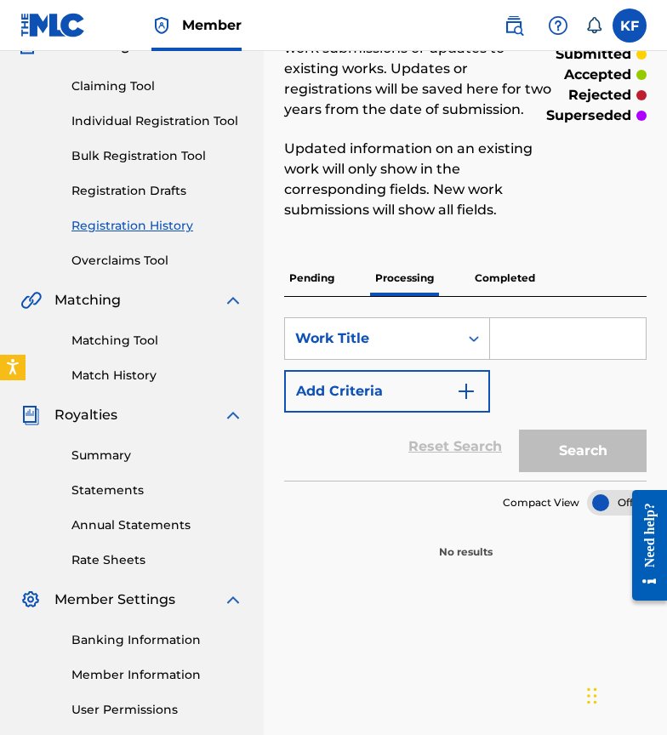
click at [492, 270] on p "Completed" at bounding box center [504, 278] width 71 height 36
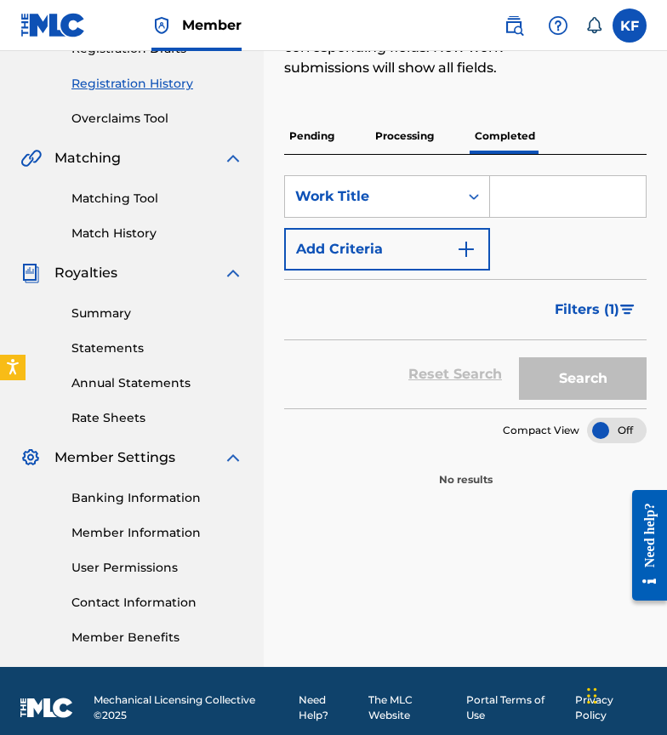
scroll to position [314, 0]
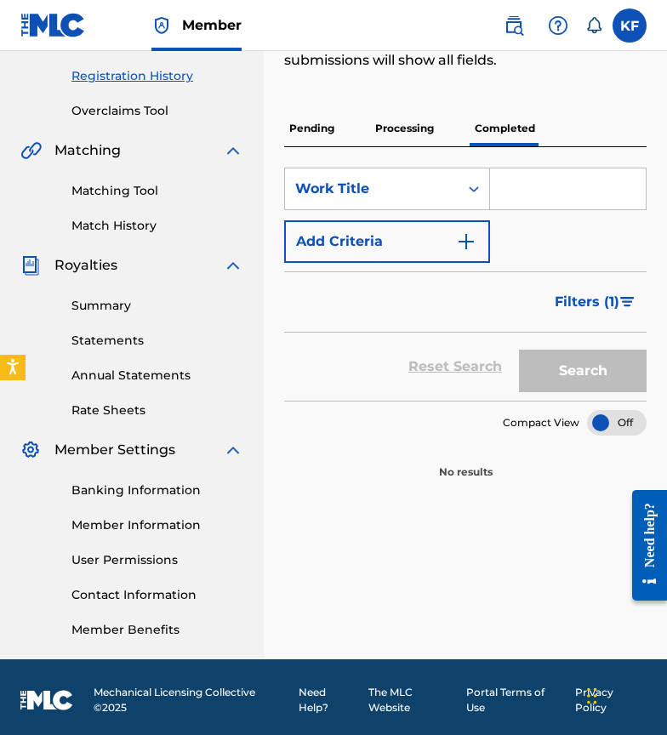
click at [417, 134] on p "Processing" at bounding box center [404, 129] width 69 height 36
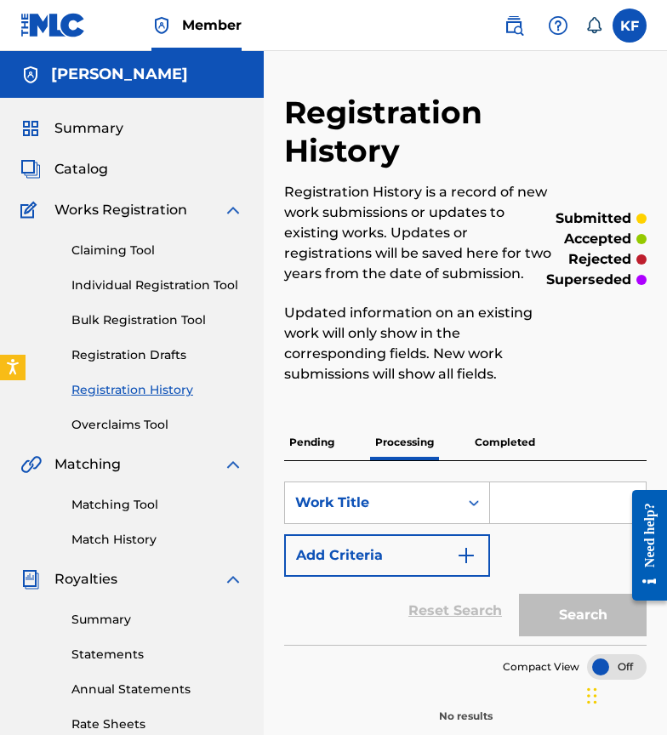
click at [326, 446] on p "Pending" at bounding box center [311, 442] width 55 height 36
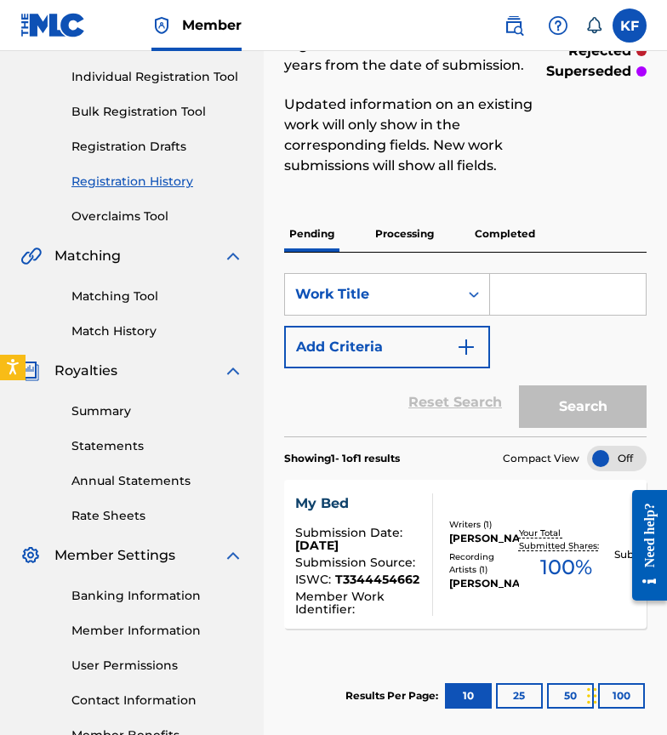
scroll to position [227, 0]
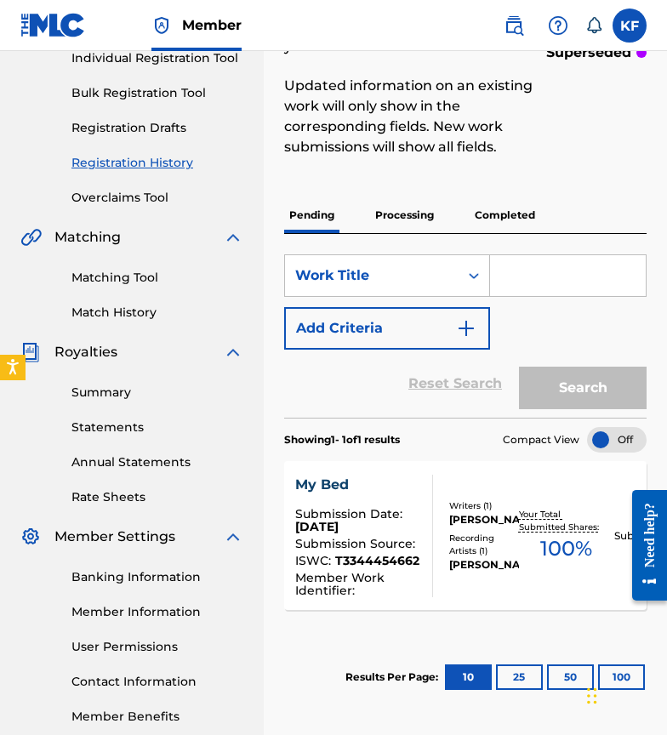
click at [549, 275] on input "Search Form" at bounding box center [568, 275] width 156 height 41
type input "m"
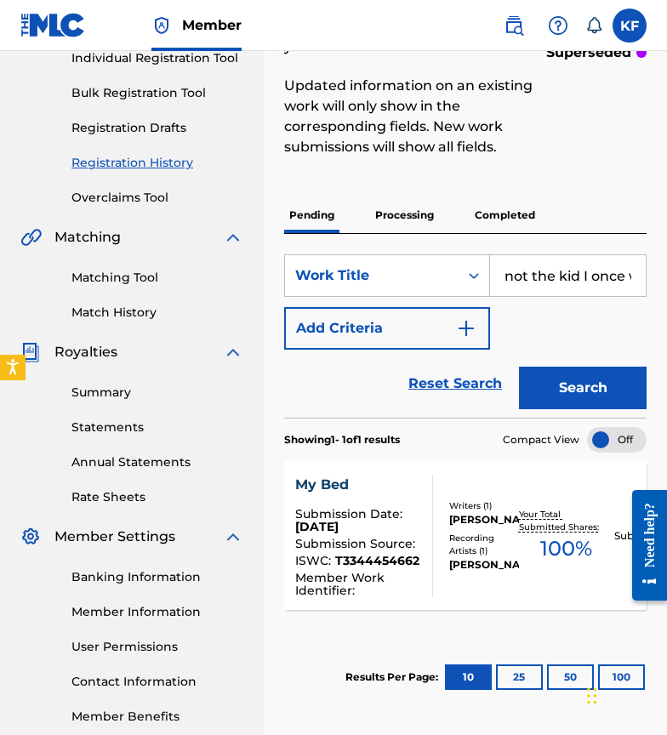
type input "not the kid I once was"
click at [591, 390] on button "Search" at bounding box center [583, 387] width 128 height 43
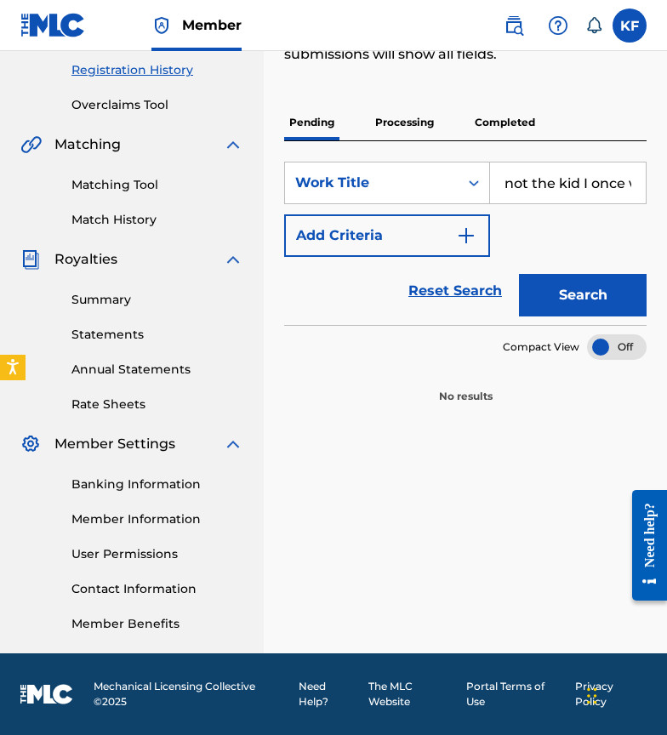
scroll to position [320, 0]
click at [470, 238] on img "Search Form" at bounding box center [466, 235] width 20 height 20
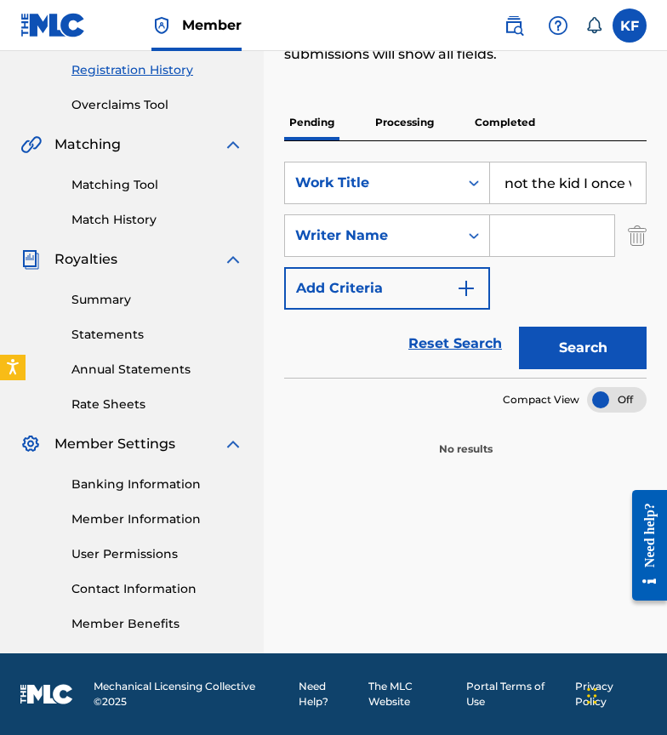
click at [502, 236] on input "Search Form" at bounding box center [552, 235] width 124 height 41
type input "[PERSON_NAME]"
click at [549, 353] on button "Search" at bounding box center [583, 347] width 128 height 43
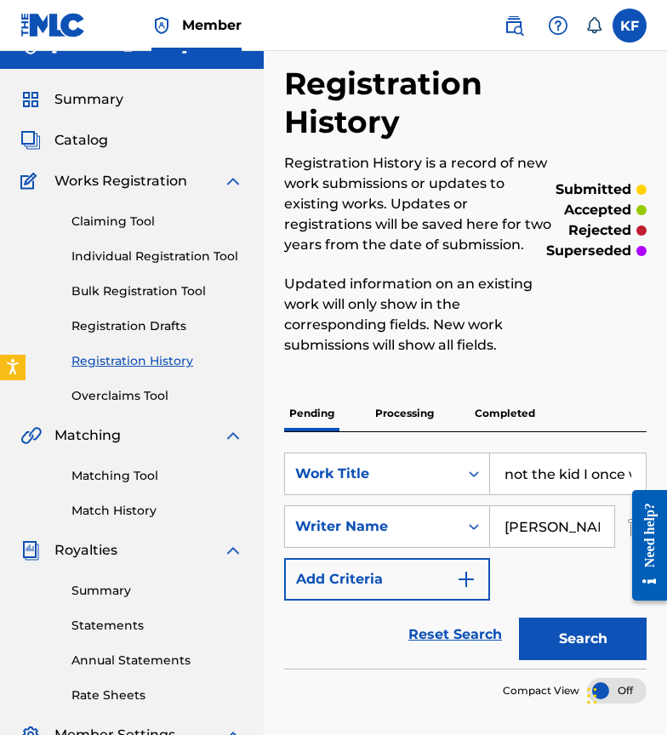
scroll to position [0, 0]
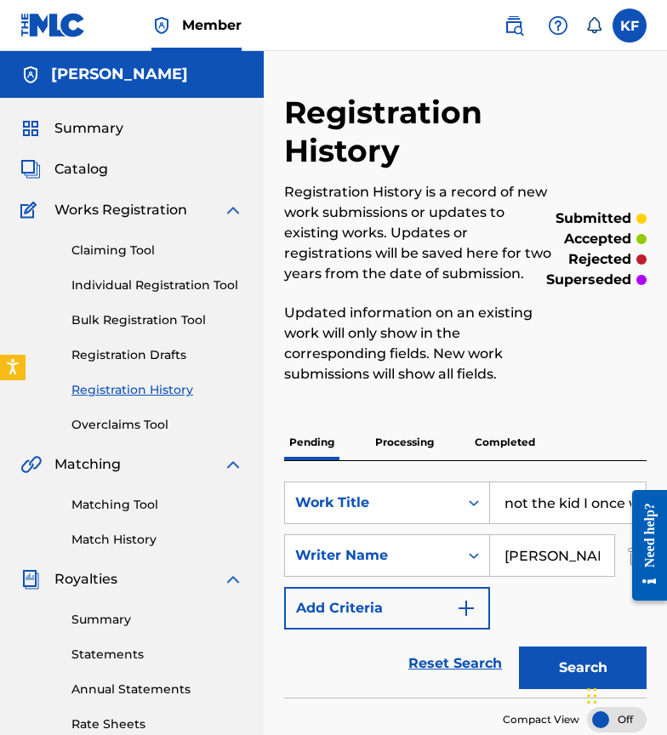
click at [163, 283] on link "Individual Registration Tool" at bounding box center [157, 285] width 172 height 18
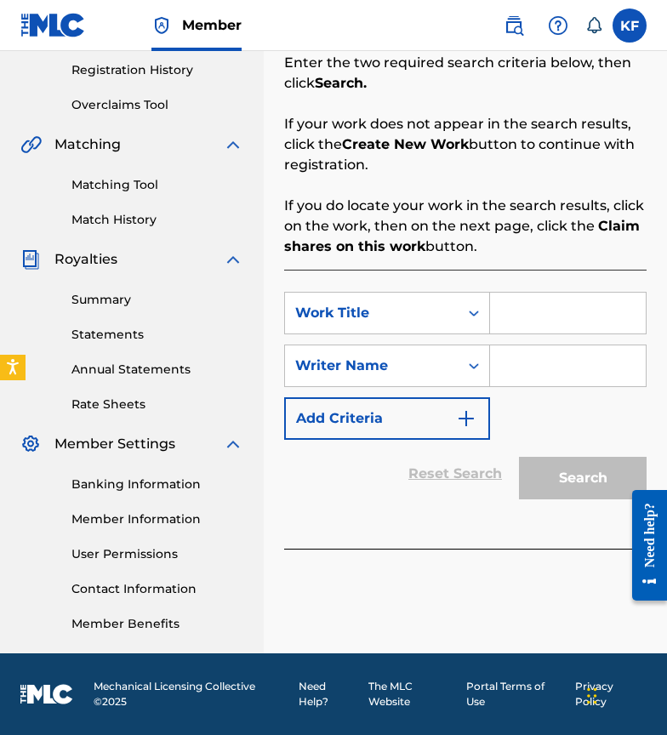
scroll to position [320, 0]
click at [517, 291] on div "SearchWithCriteriad1fd552c-8b61-41c4-bc74-dc8372adbb64 Work Title SearchWithCri…" at bounding box center [465, 409] width 362 height 279
click at [516, 325] on input "Search Form" at bounding box center [568, 312] width 156 height 41
type input "not the kid I once was"
click at [497, 371] on input "Search Form" at bounding box center [568, 365] width 156 height 41
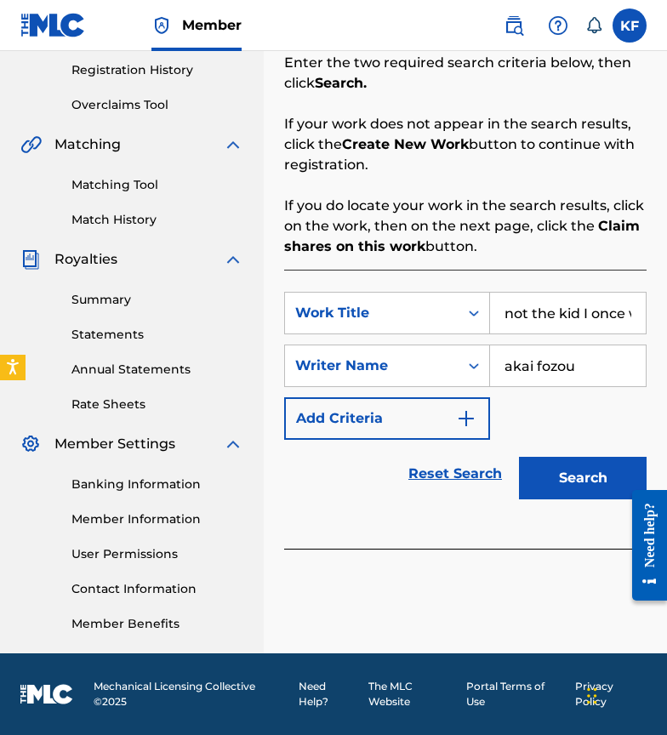
type input "akai fozou"
click at [558, 485] on button "Search" at bounding box center [583, 478] width 128 height 43
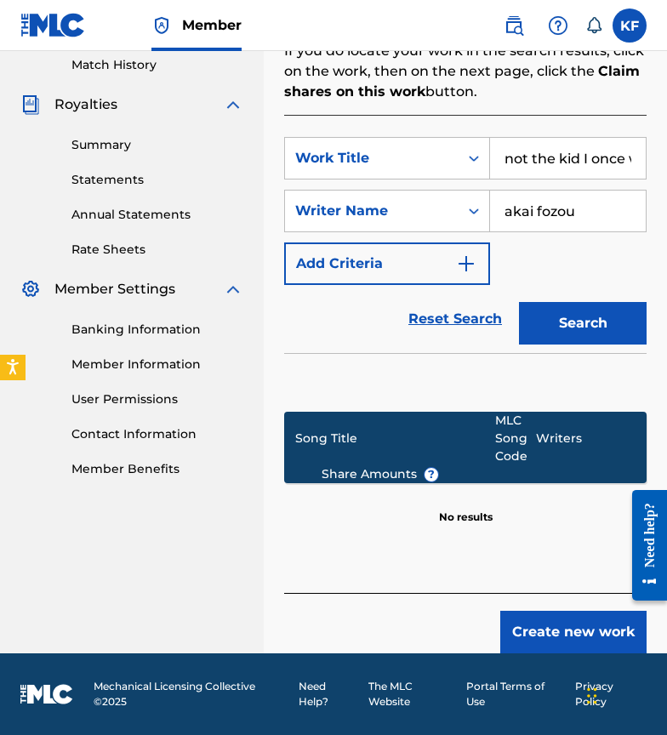
click at [562, 638] on button "Create new work" at bounding box center [573, 631] width 146 height 43
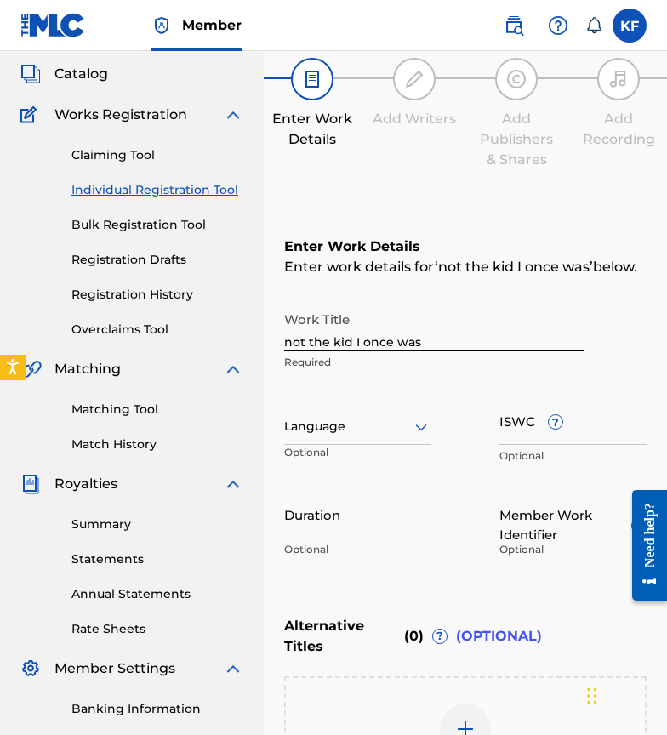
scroll to position [89, 0]
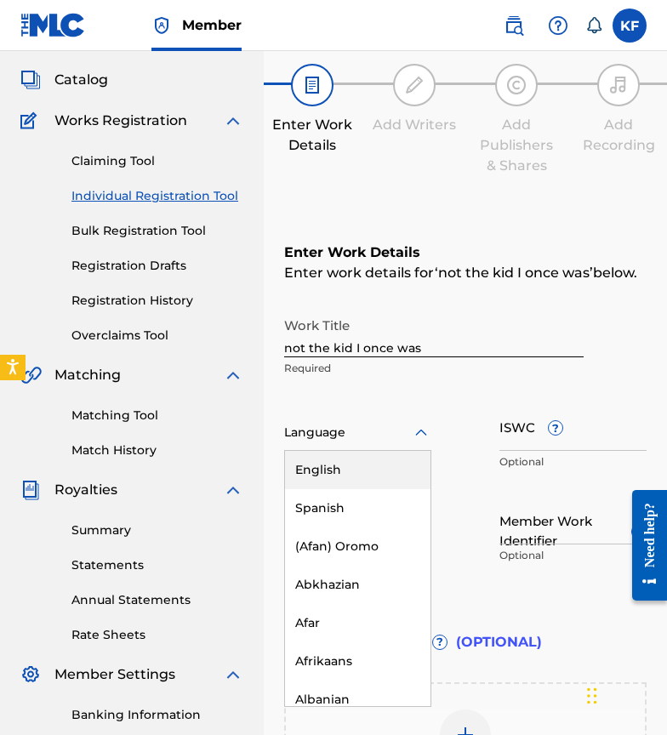
click at [377, 428] on div at bounding box center [357, 432] width 147 height 21
click at [377, 427] on div at bounding box center [357, 432] width 147 height 21
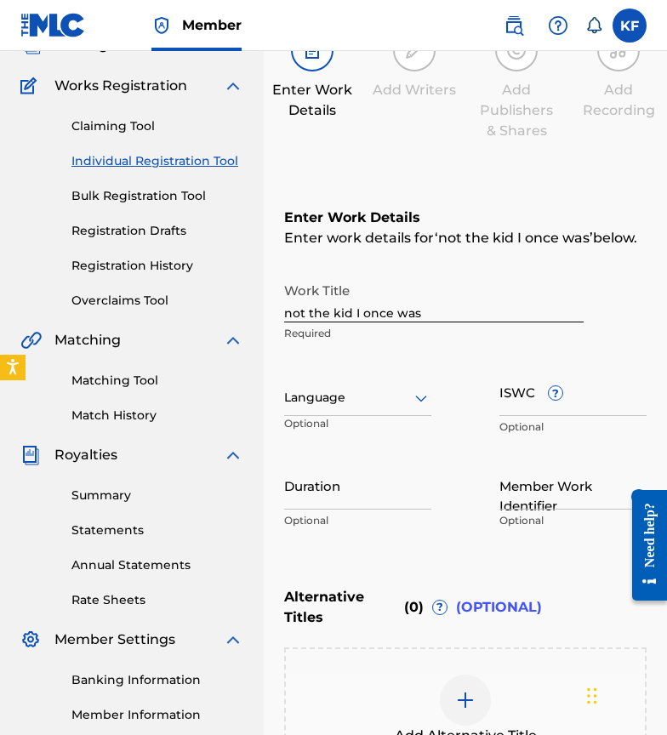
scroll to position [127, 0]
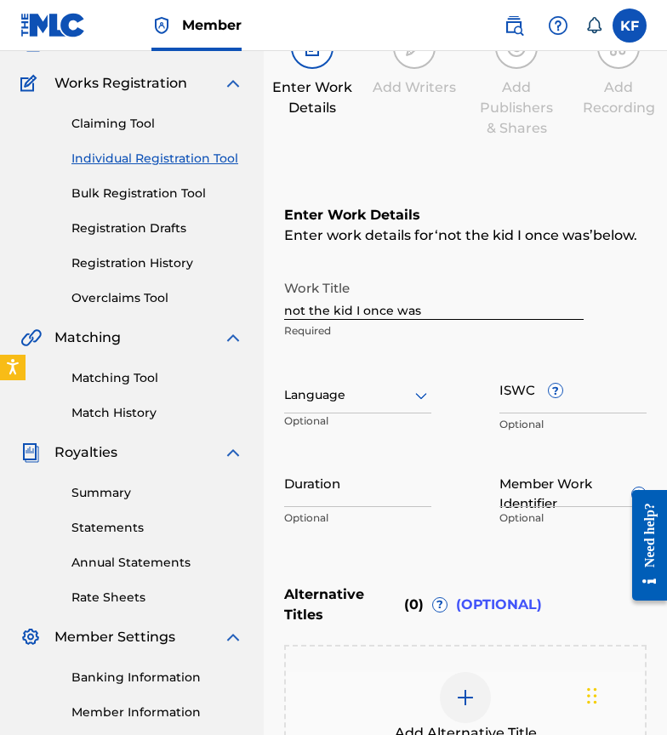
click at [390, 400] on div at bounding box center [357, 394] width 147 height 21
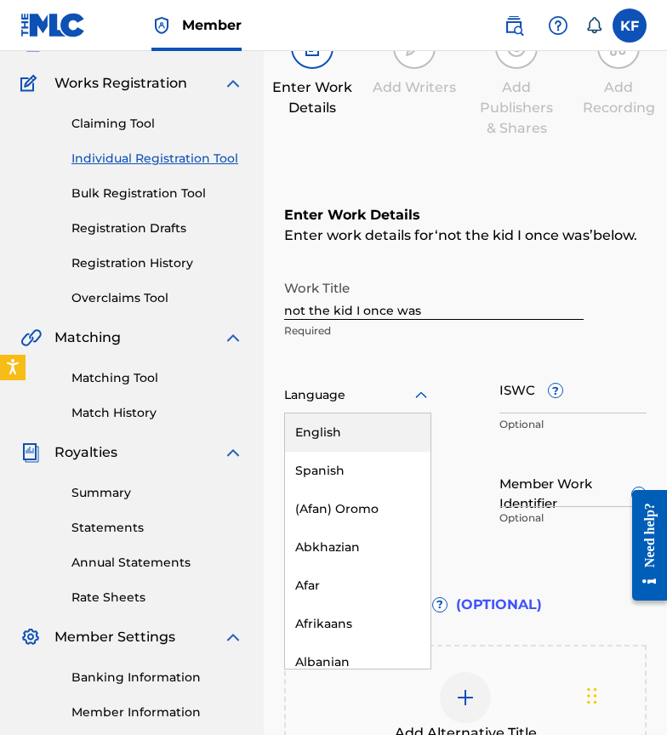
click at [367, 426] on div "English" at bounding box center [357, 432] width 145 height 38
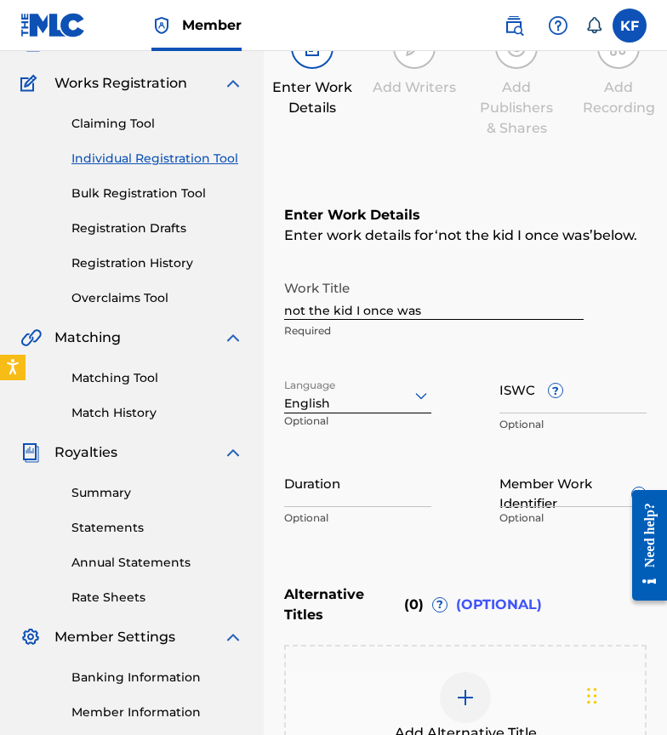
click at [558, 406] on input "ISWC ?" at bounding box center [572, 389] width 147 height 48
paste input "T-333.637.541-4"
type input "T-333.637.541-4"
click at [368, 501] on input "Duration" at bounding box center [357, 482] width 147 height 48
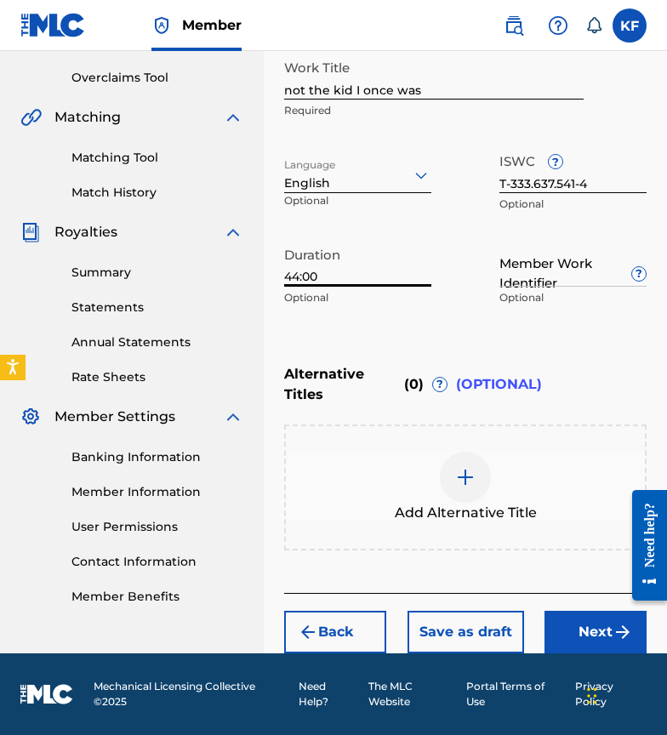
type input "44:00"
click at [567, 620] on button "Next" at bounding box center [595, 631] width 102 height 43
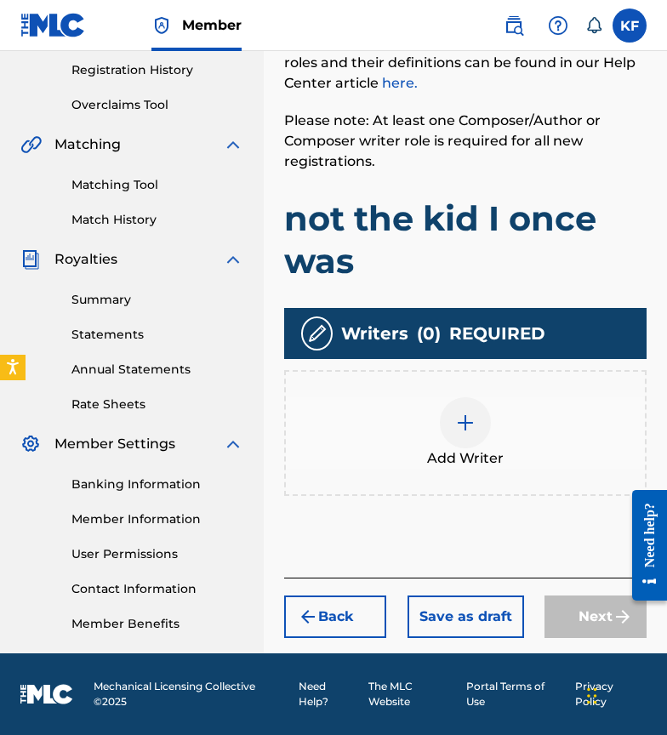
click at [454, 416] on div at bounding box center [465, 422] width 51 height 51
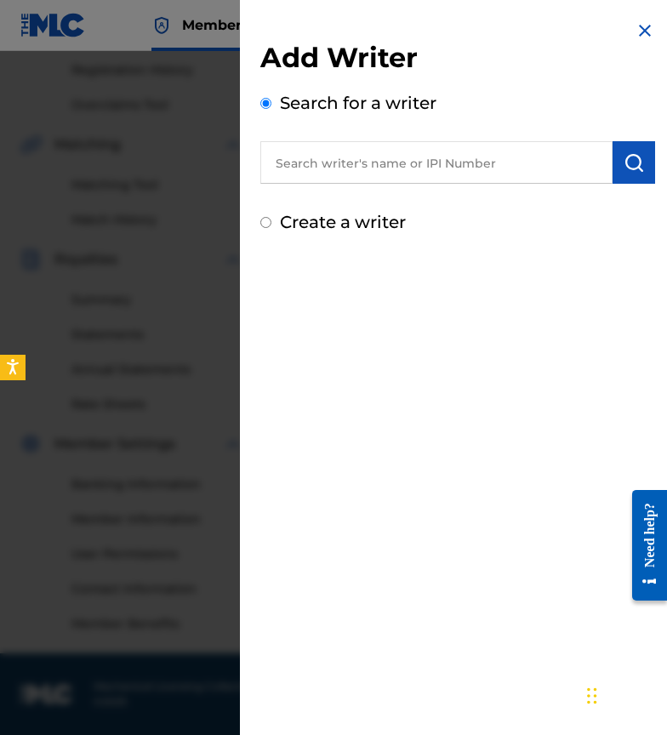
click at [391, 150] on input "text" at bounding box center [436, 162] width 352 height 43
type input "[PERSON_NAME]"
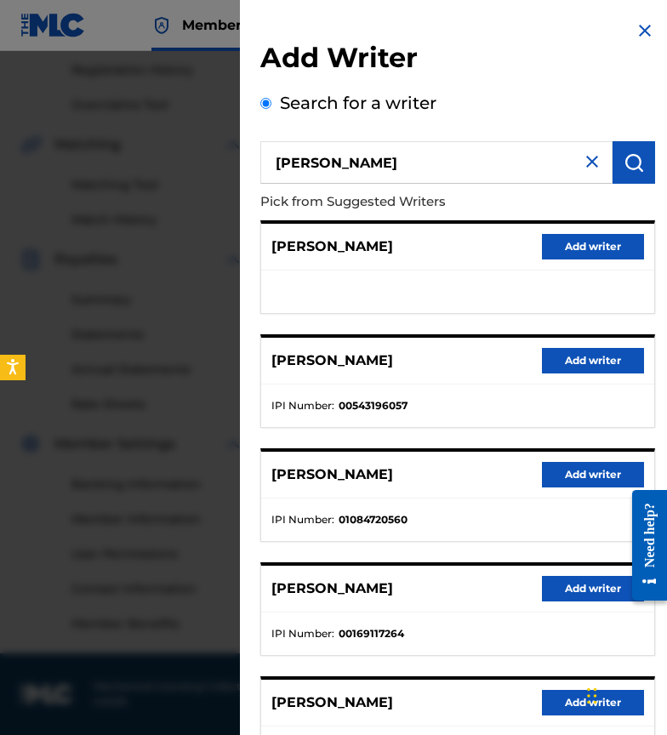
scroll to position [-1, 0]
click at [589, 154] on img at bounding box center [592, 161] width 20 height 20
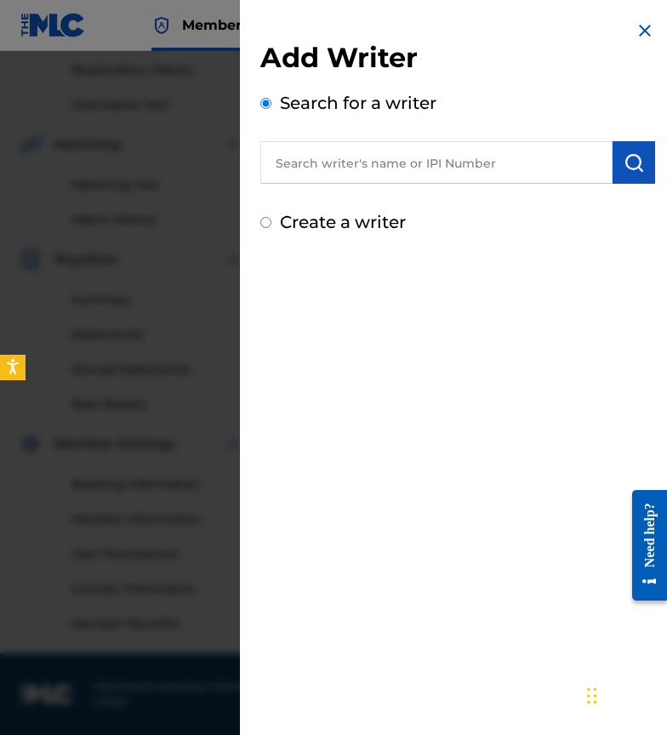
click at [356, 167] on input "text" at bounding box center [436, 162] width 352 height 43
paste input "01273281653"
type input "01273281653"
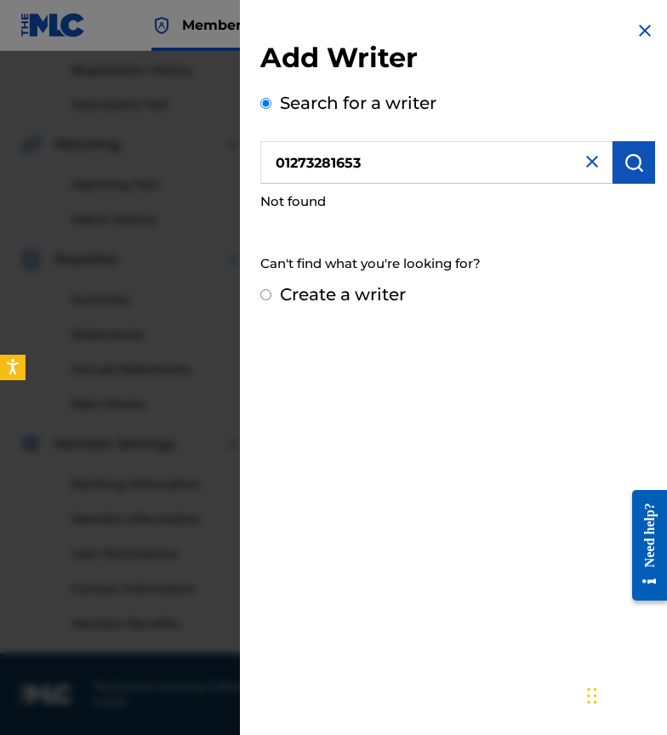
click at [273, 286] on div "Create a writer" at bounding box center [457, 294] width 394 height 26
click at [272, 289] on div "Create a writer" at bounding box center [457, 294] width 394 height 26
click at [271, 292] on div "Create a writer" at bounding box center [457, 294] width 394 height 26
click at [269, 294] on input "Create a writer" at bounding box center [265, 294] width 11 height 11
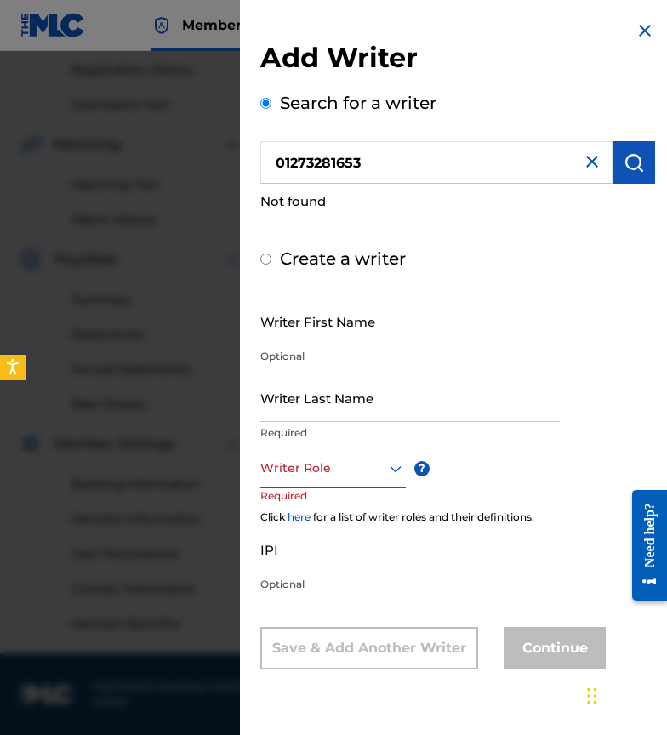
radio input "false"
radio input "true"
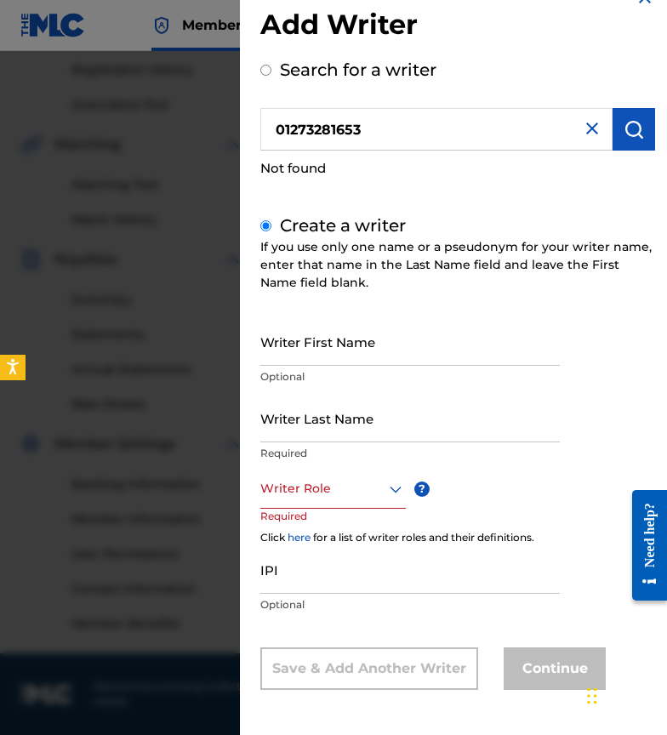
click at [318, 500] on div "Writer Role" at bounding box center [332, 489] width 145 height 38
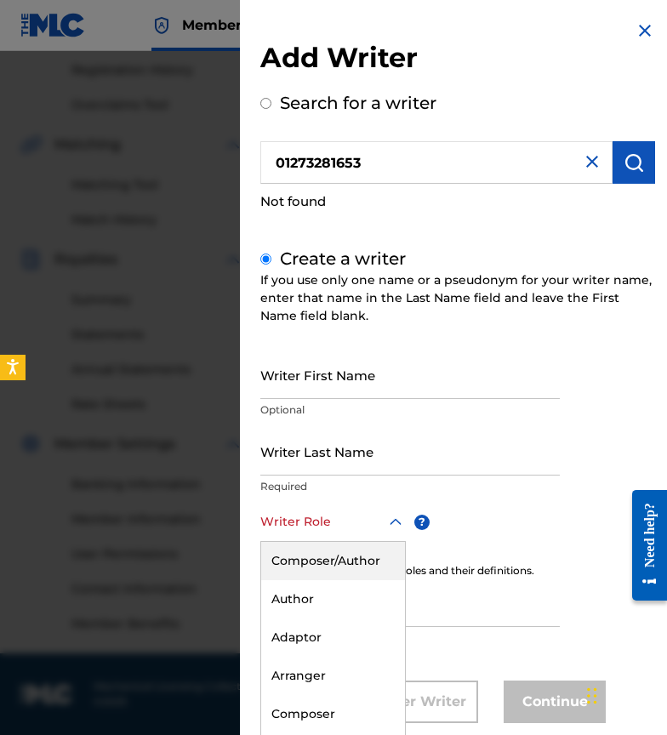
click at [640, 27] on img at bounding box center [644, 30] width 20 height 20
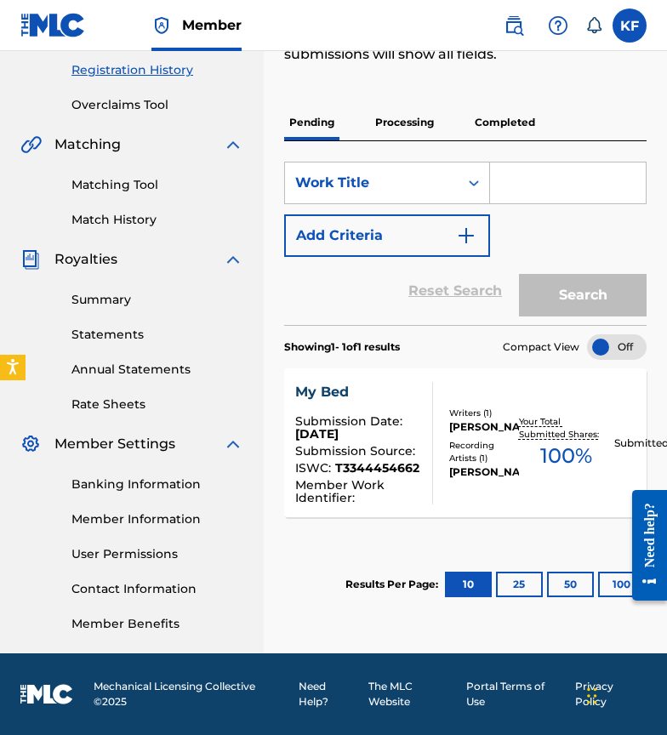
scroll to position [320, 0]
click at [543, 485] on div "My Bed Submission Date : Aug 28, 2025 Submission Source : ISWC : T3344454662 Me…" at bounding box center [465, 442] width 362 height 149
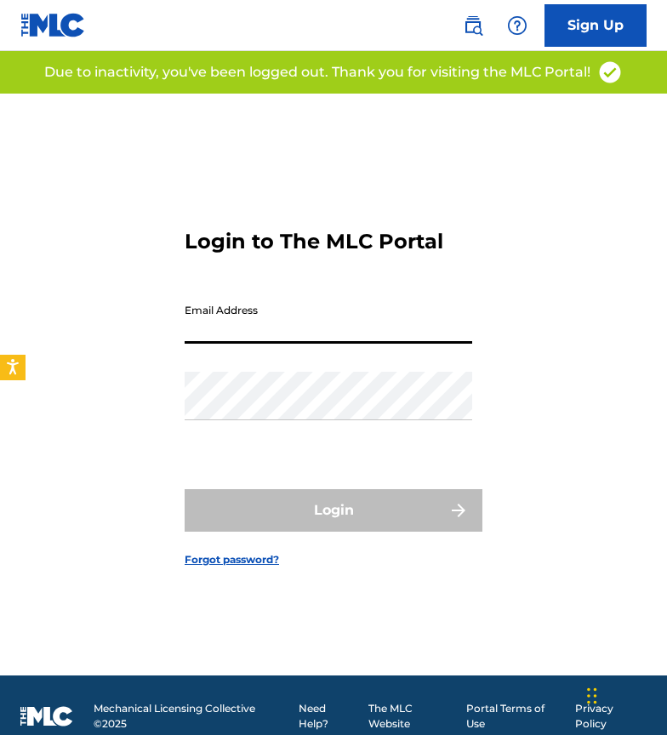
type input "kaifozouni@gmail.com"
click at [333, 510] on button "Login" at bounding box center [333, 510] width 298 height 43
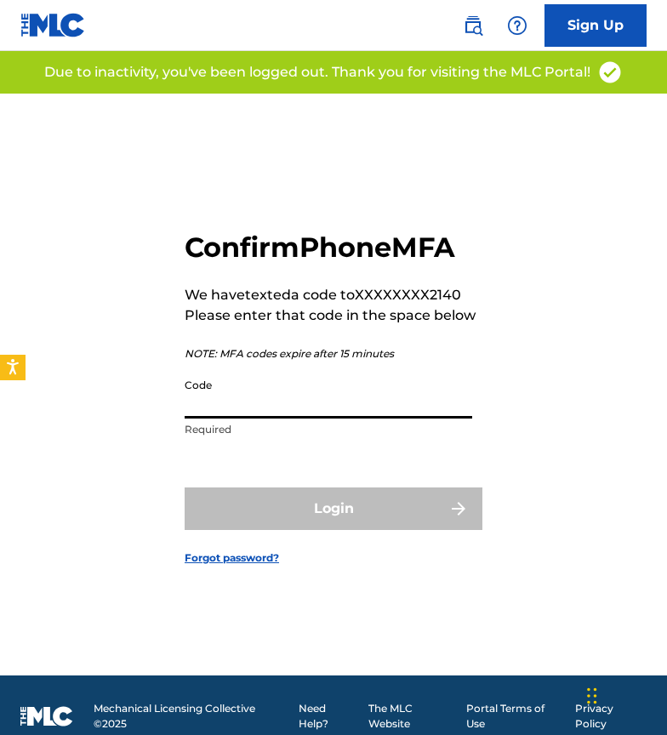
click at [292, 409] on input "Code" at bounding box center [327, 394] width 287 height 48
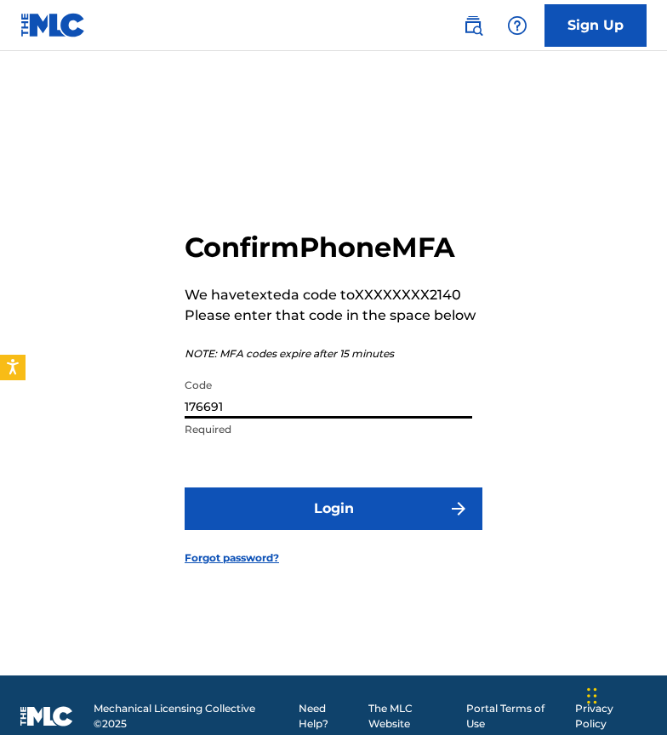
type input "176691"
click at [333, 508] on button "Login" at bounding box center [333, 508] width 298 height 43
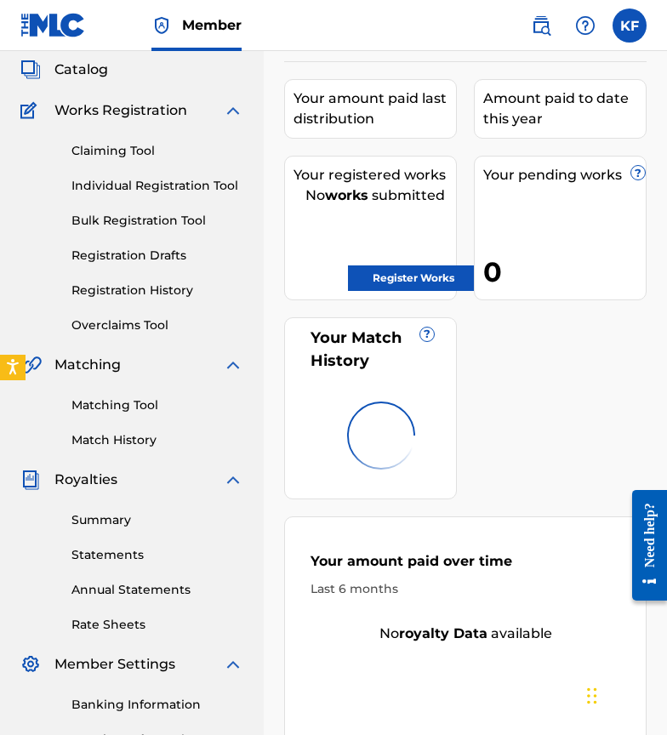
scroll to position [98, 0]
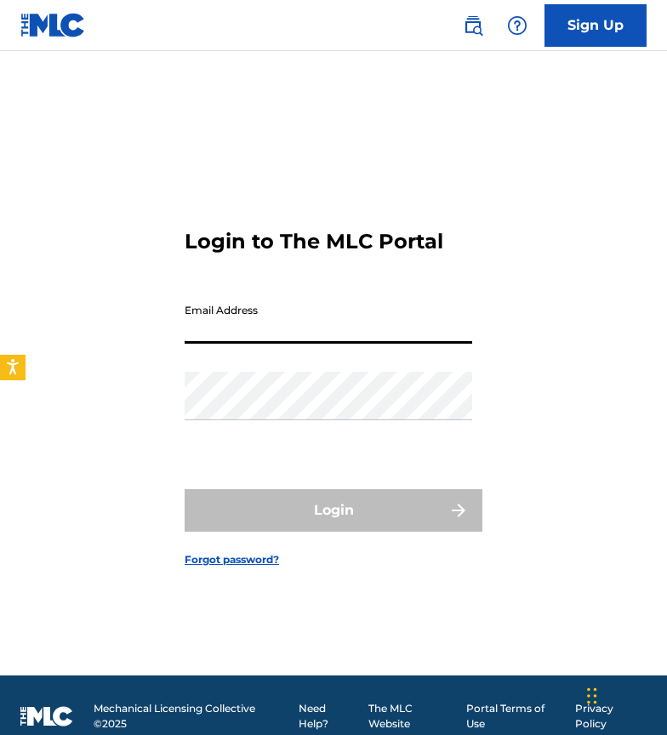
type input "[EMAIL_ADDRESS][DOMAIN_NAME]"
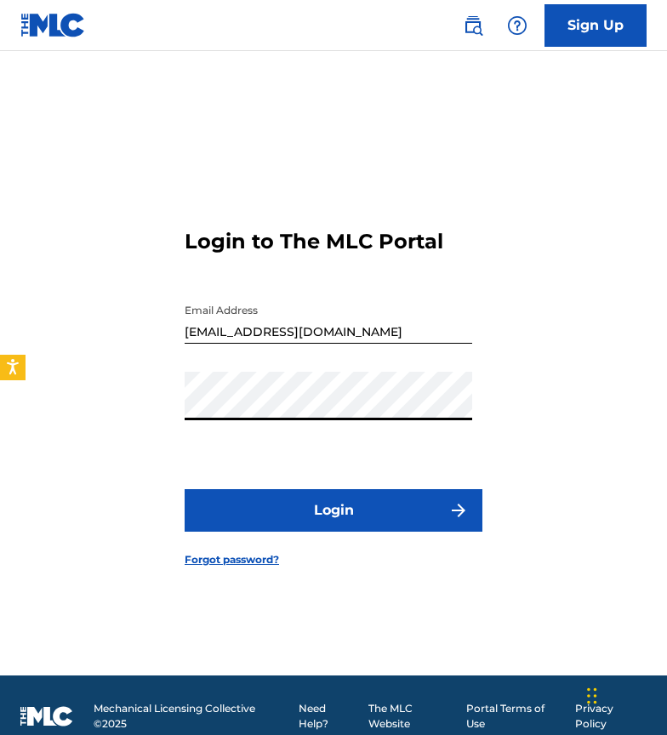
click at [289, 530] on button "Login" at bounding box center [333, 510] width 298 height 43
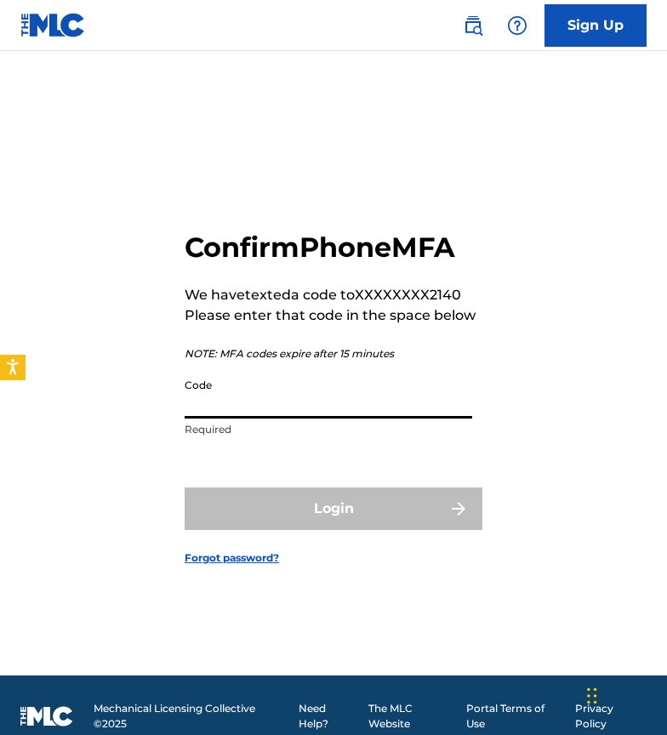
click at [290, 410] on input "Code" at bounding box center [327, 394] width 287 height 48
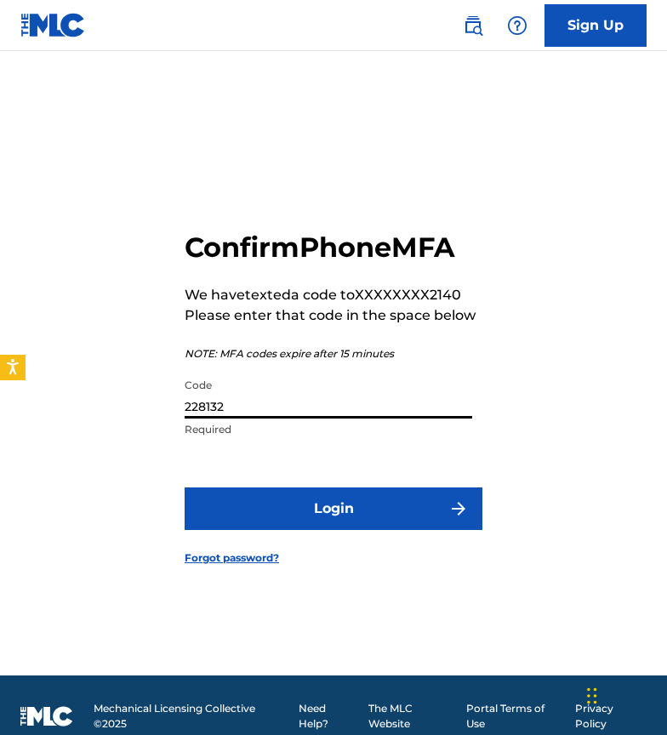
type input "228132"
click at [333, 508] on button "Login" at bounding box center [333, 508] width 298 height 43
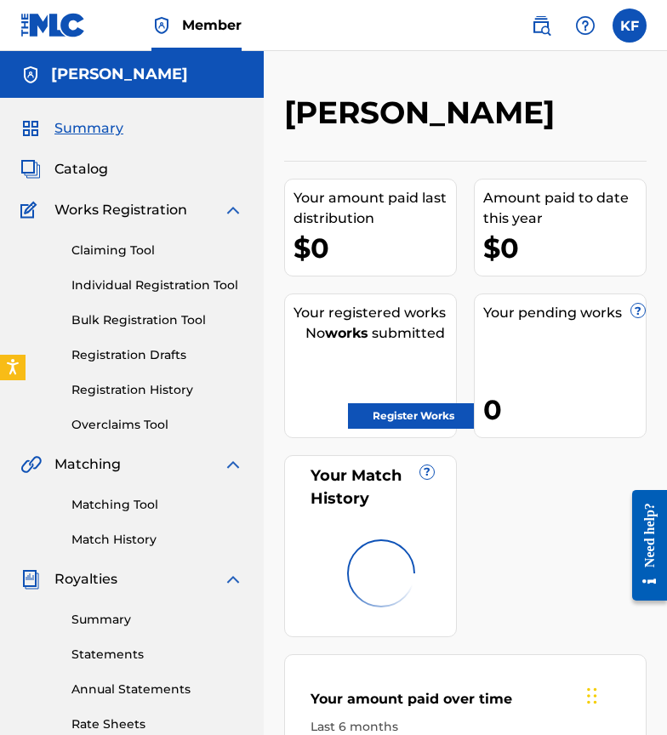
click at [173, 281] on link "Individual Registration Tool" at bounding box center [157, 285] width 172 height 18
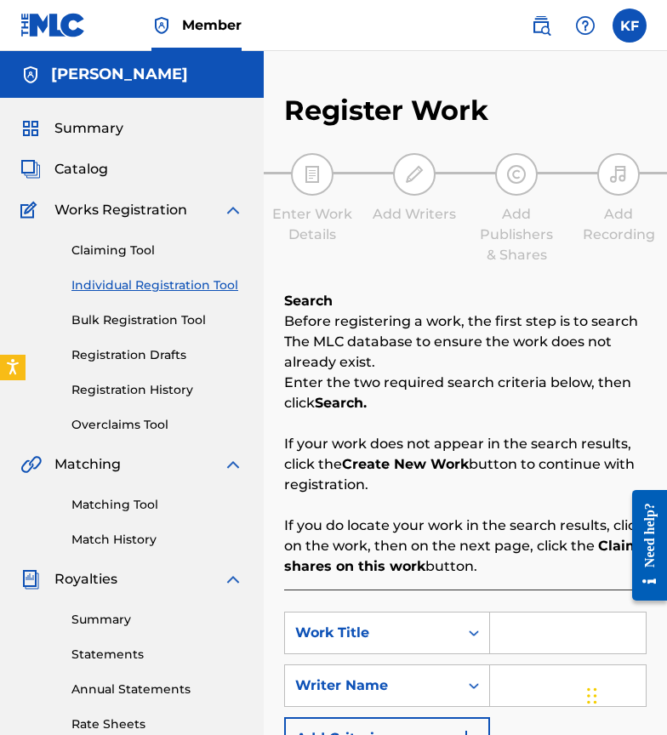
click at [617, 18] on label at bounding box center [629, 26] width 34 height 34
click at [629, 26] on input "KF Kai Fozouni kaifozouni@gmail.com Notification Preferences Profile Log out" at bounding box center [629, 26] width 0 height 0
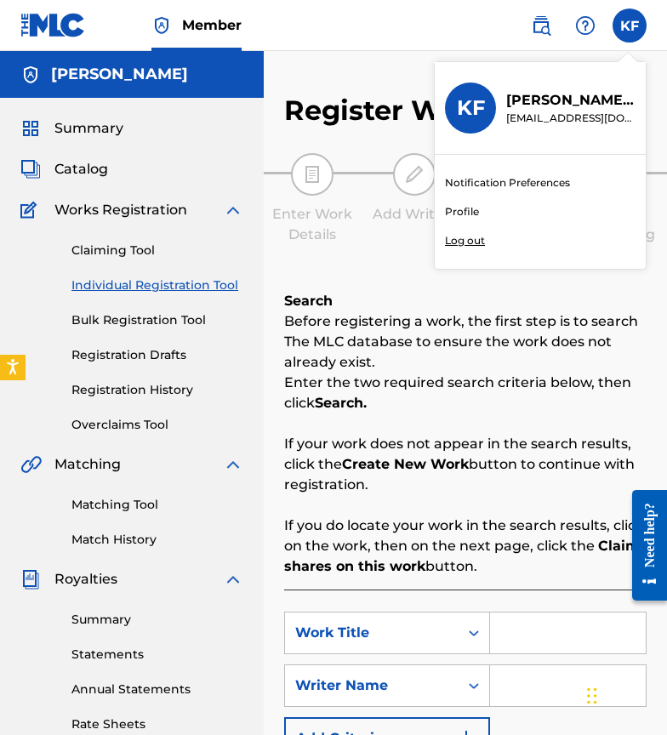
click at [474, 208] on link "Profile" at bounding box center [462, 211] width 34 height 15
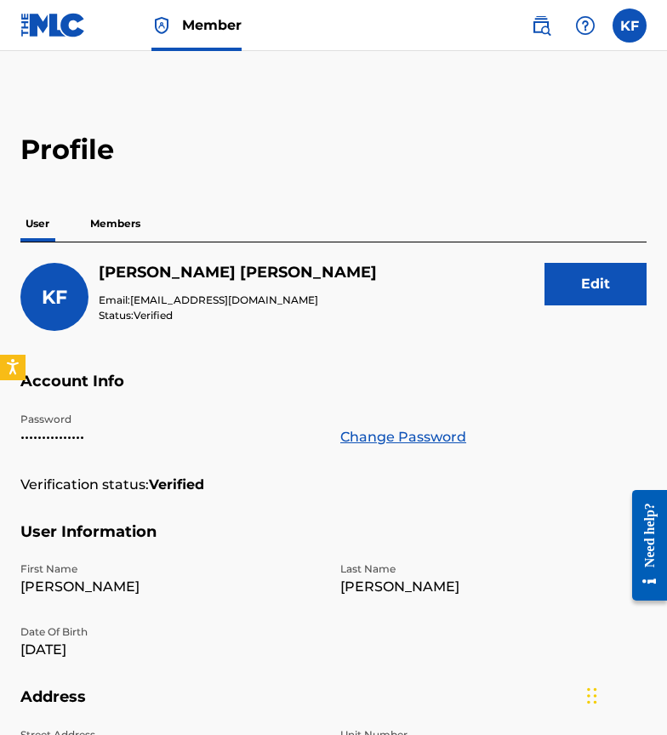
click at [134, 233] on p "Members" at bounding box center [115, 224] width 60 height 36
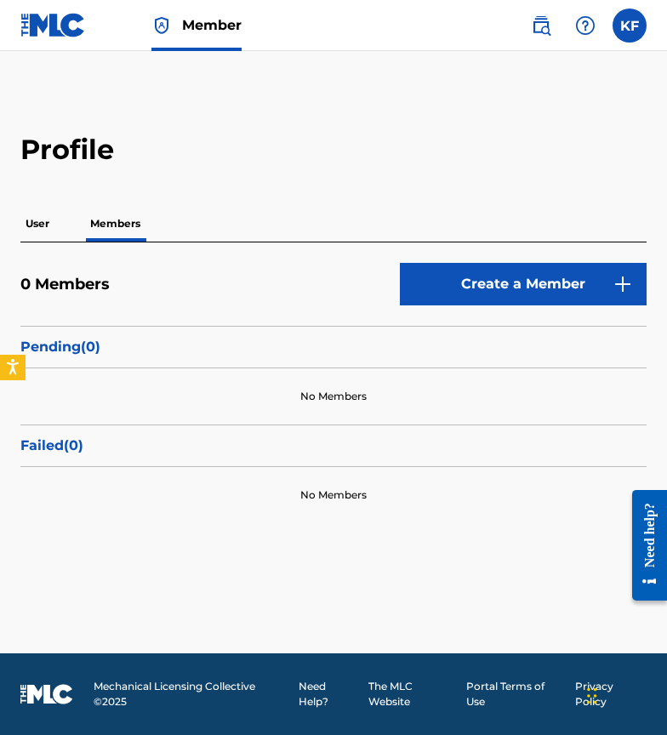
click at [418, 265] on link "Create a Member" at bounding box center [523, 284] width 247 height 43
click at [25, 222] on p "User" at bounding box center [37, 224] width 34 height 36
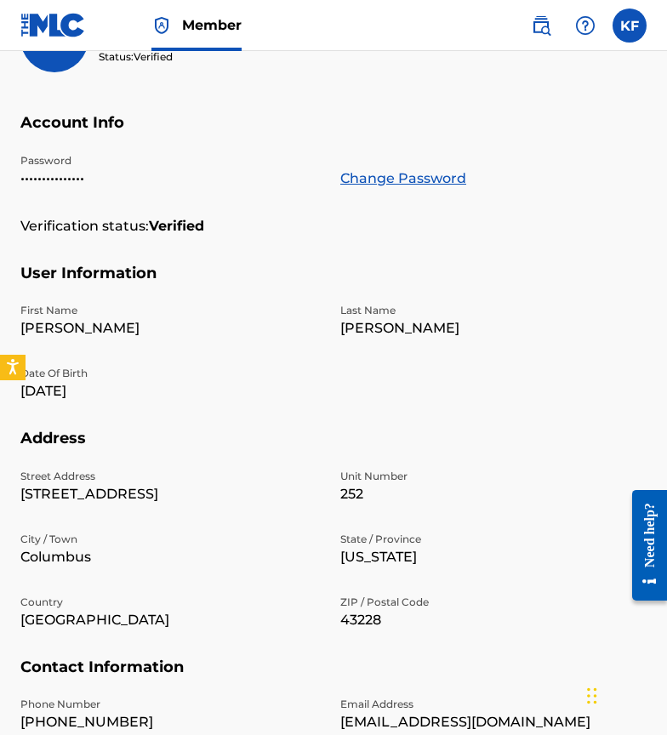
scroll to position [114, 0]
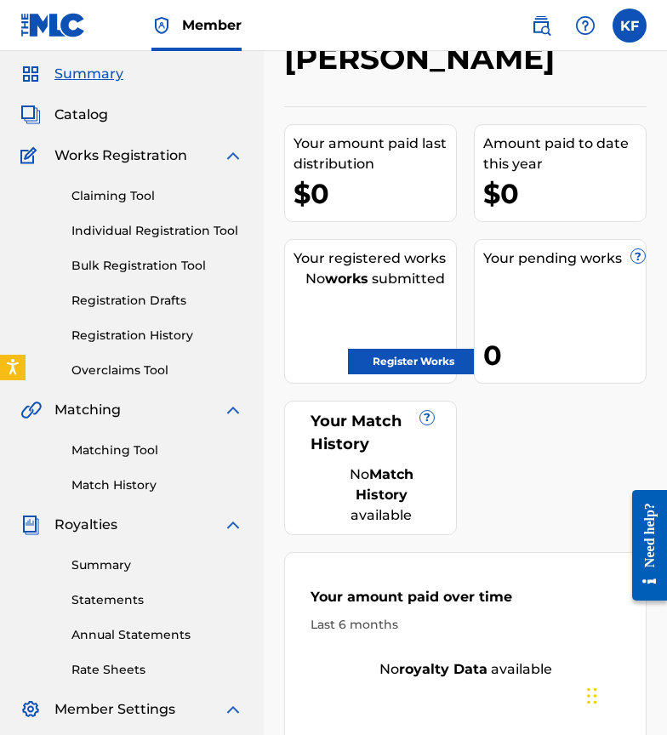
scroll to position [62, 0]
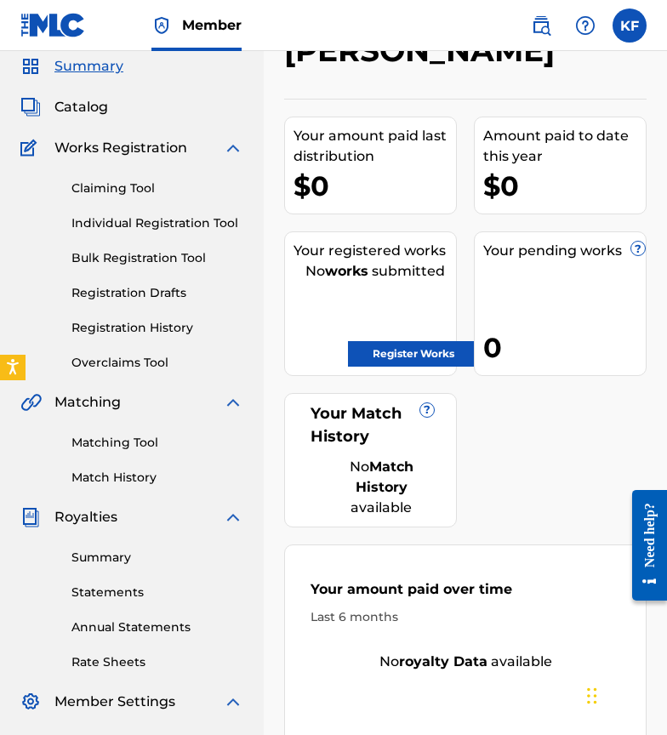
click at [582, 281] on div "Your pending works ? 0" at bounding box center [560, 303] width 173 height 145
click at [162, 281] on div "Claiming Tool Individual Registration Tool Bulk Registration Tool Registration …" at bounding box center [131, 264] width 223 height 213
click at [162, 288] on link "Registration Drafts" at bounding box center [157, 293] width 172 height 18
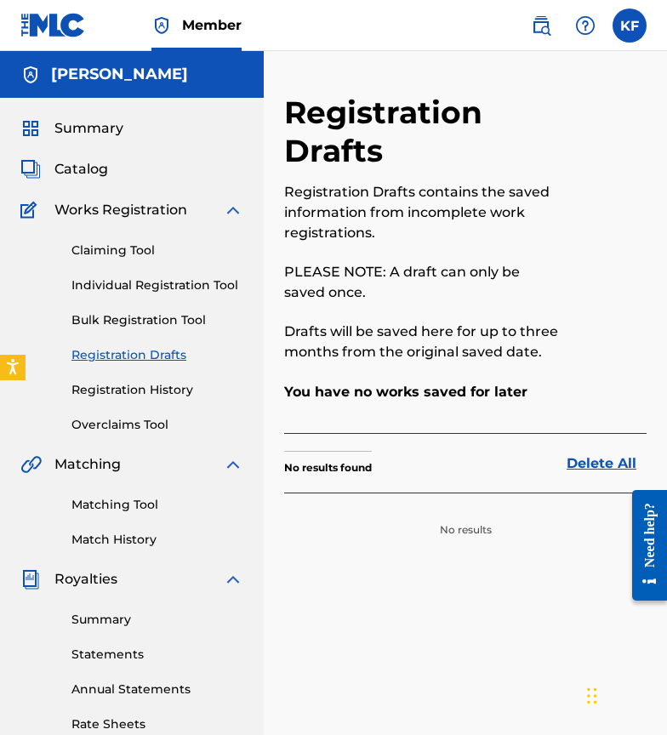
scroll to position [51, 0]
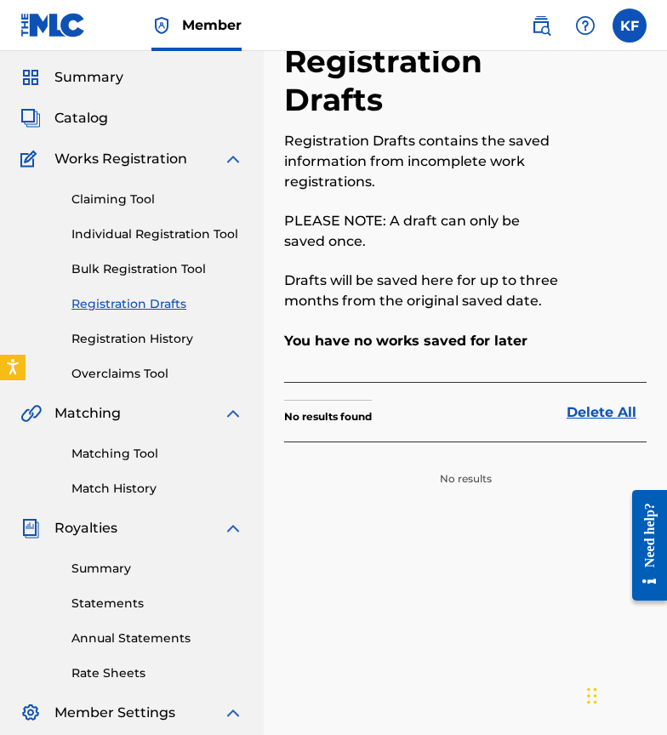
click at [147, 346] on link "Registration History" at bounding box center [157, 339] width 172 height 18
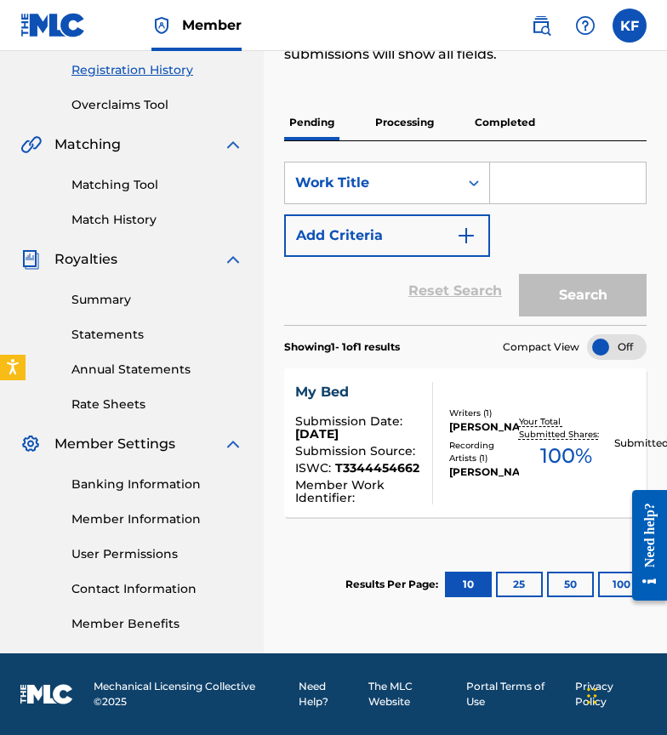
scroll to position [320, 0]
click at [609, 339] on div at bounding box center [617, 347] width 60 height 26
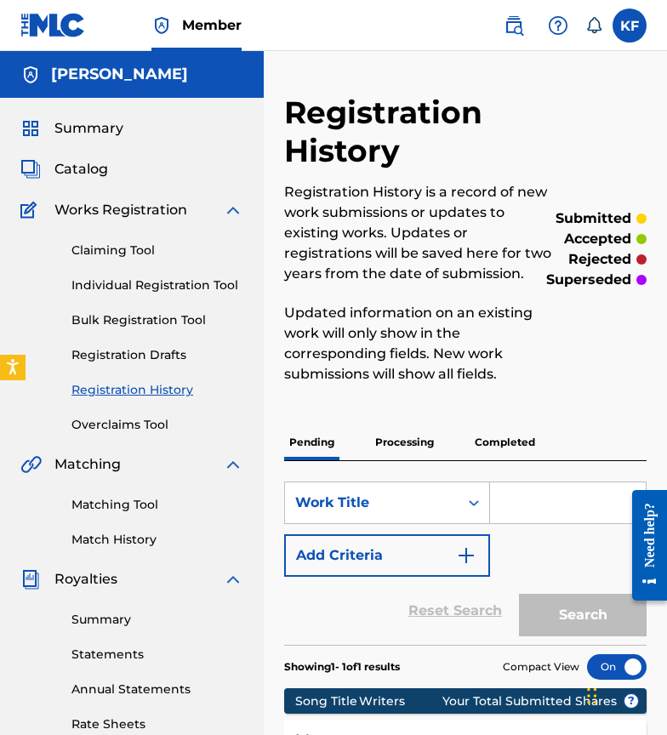
click at [200, 27] on span "Member" at bounding box center [212, 25] width 60 height 20
